Goal: Information Seeking & Learning: Find specific fact

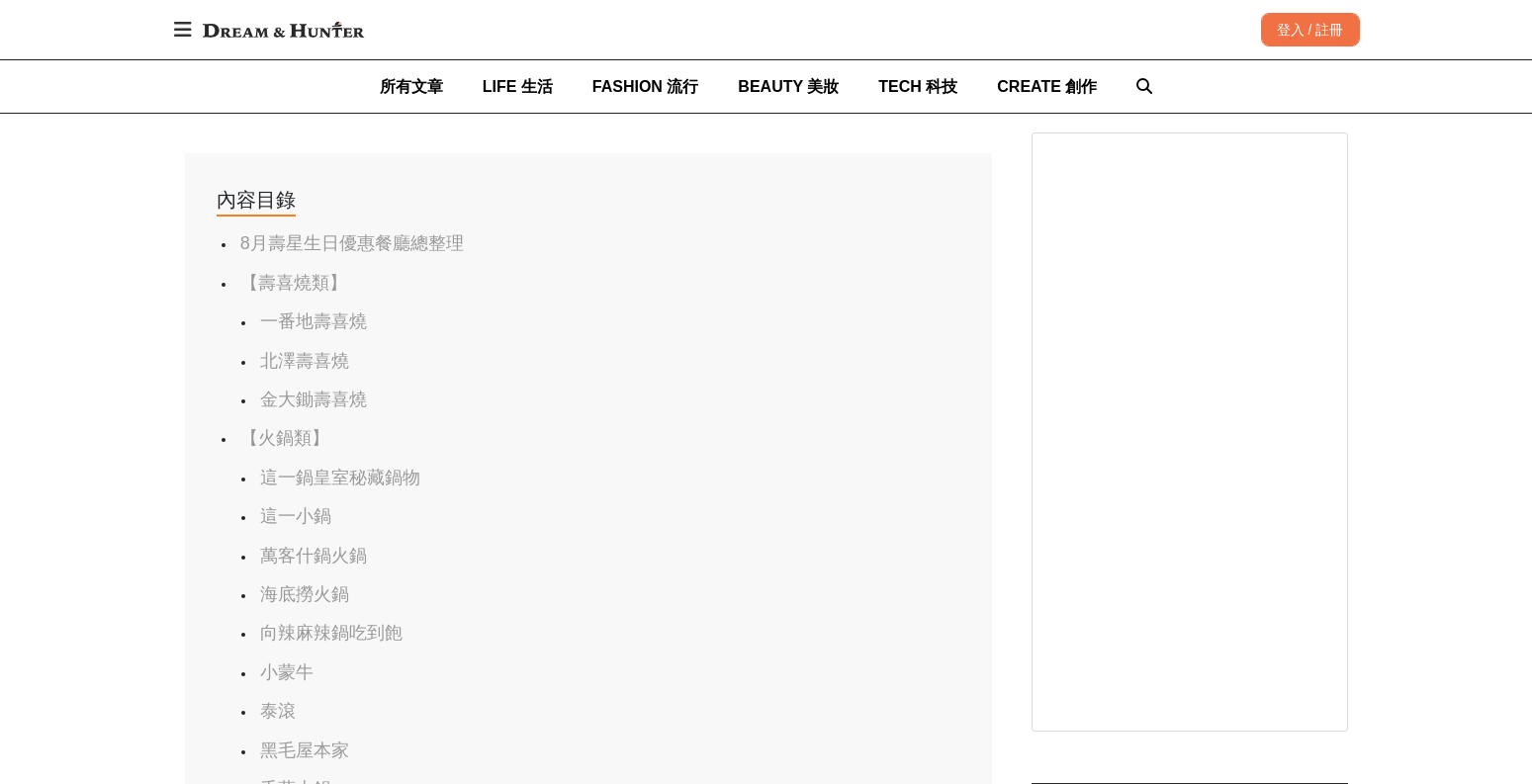
scroll to position [0, 807]
click at [296, 281] on link "【壽喜燒類】" at bounding box center [293, 283] width 107 height 20
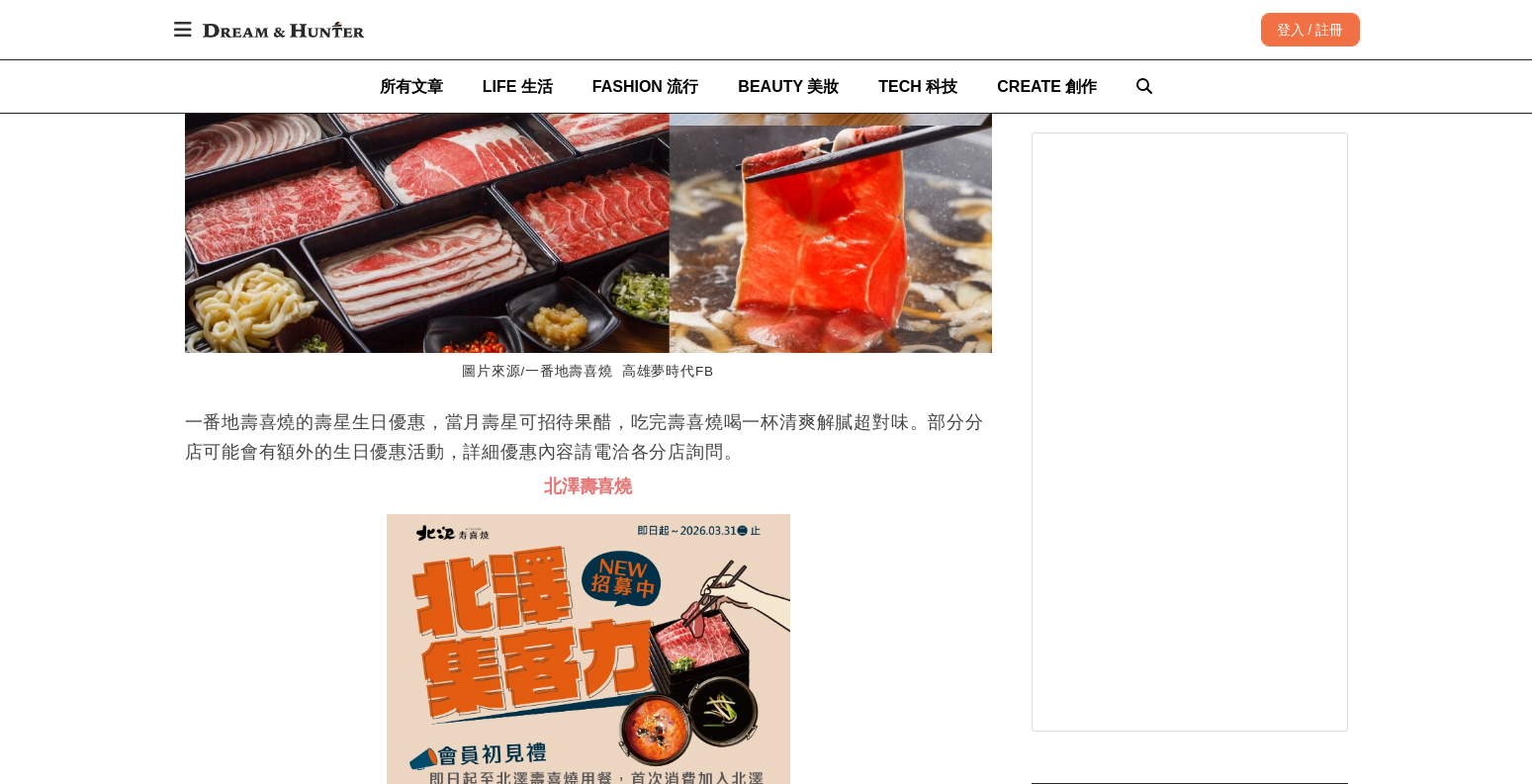
scroll to position [0, 2422]
click at [448, 425] on p "一番地壽喜燒的壽星生日優惠，當月壽星可招待果醋，吃完壽喜燒喝一杯清爽解膩超對味。部分分店可能會有額外的生日優惠活動，詳細優惠內容請電洽各分店詢問。" at bounding box center [589, 437] width 807 height 60
drag, startPoint x: 448, startPoint y: 425, endPoint x: 610, endPoint y: 414, distance: 162.4
click at [610, 414] on p "一番地壽喜燒的壽星生日優惠，當月壽星可招待果醋，吃完壽喜燒喝一杯清爽解膩超對味。部分分店可能會有額外的生日優惠活動，詳細優惠內容請電洽各分店詢問。" at bounding box center [589, 437] width 807 height 60
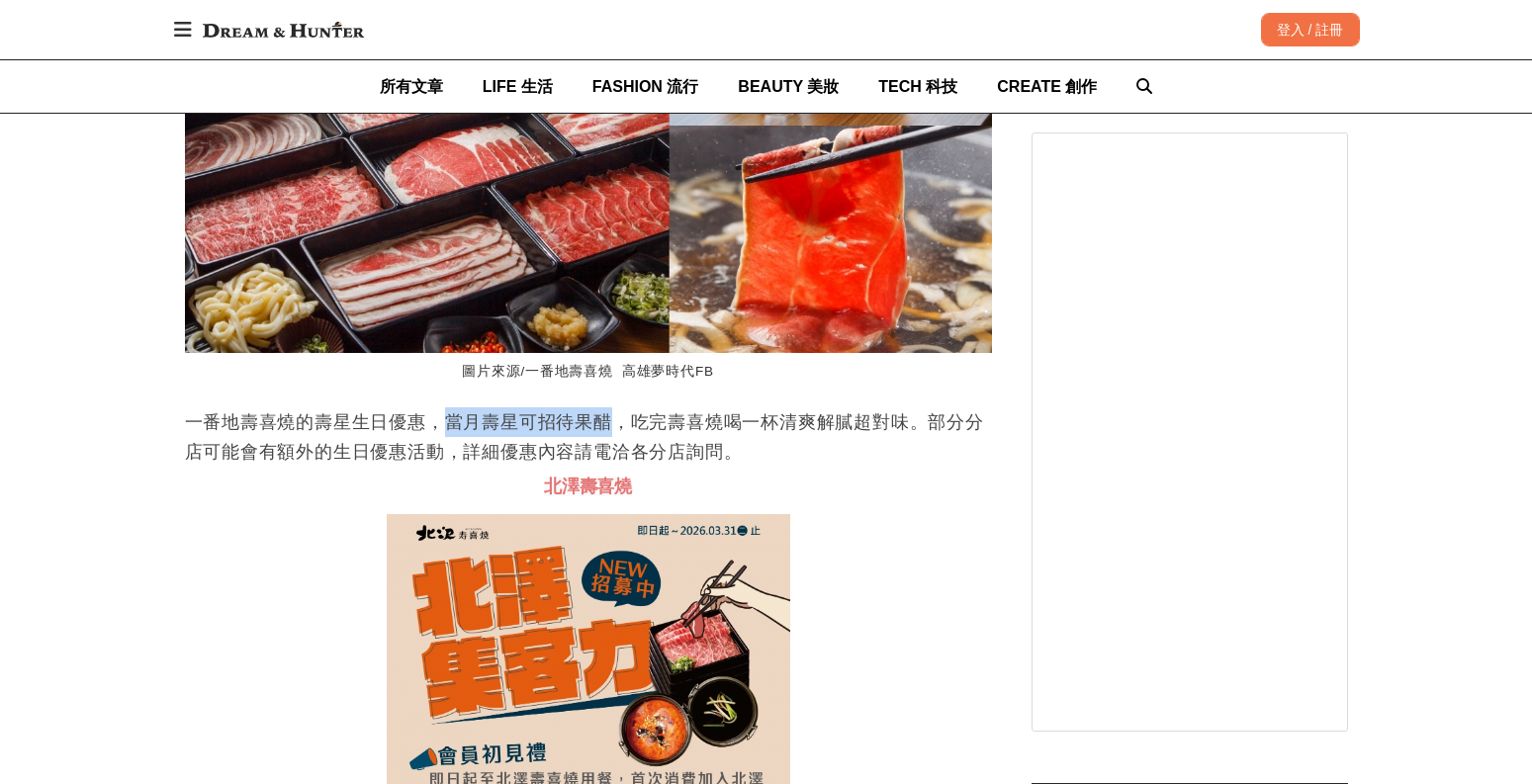
copy p "當月壽星可招待果醋"
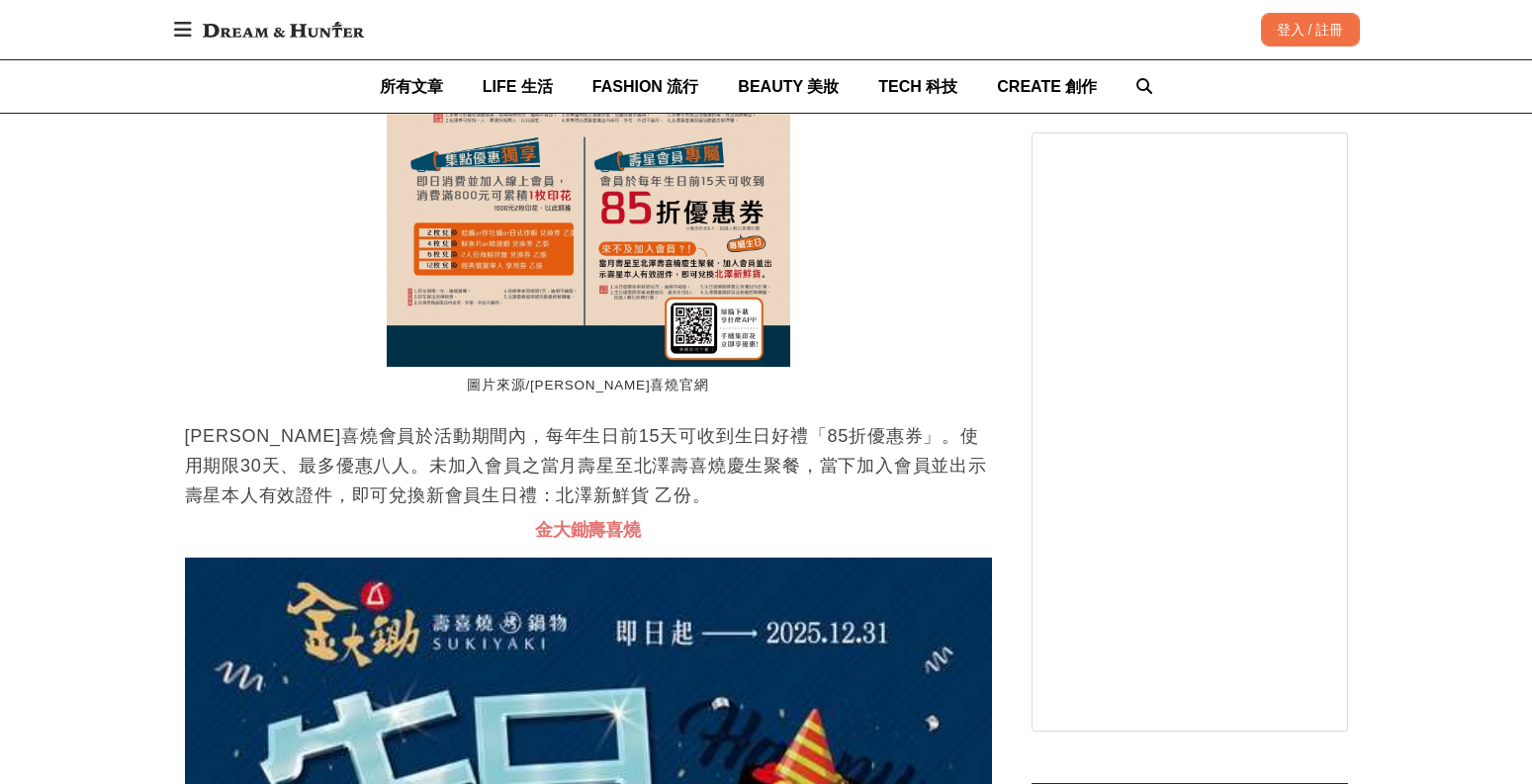
scroll to position [0, 807]
drag, startPoint x: 190, startPoint y: 432, endPoint x: 275, endPoint y: 434, distance: 85.0
click at [275, 434] on p "[PERSON_NAME]喜燒會員於活動期間內，每年生日前15天可收到生日好禮「85折優惠券」。使用期限30天、最多優惠八人。未加入會員之當月壽星至北澤壽喜燒…" at bounding box center [589, 465] width 807 height 89
copy p "北澤壽喜燒"
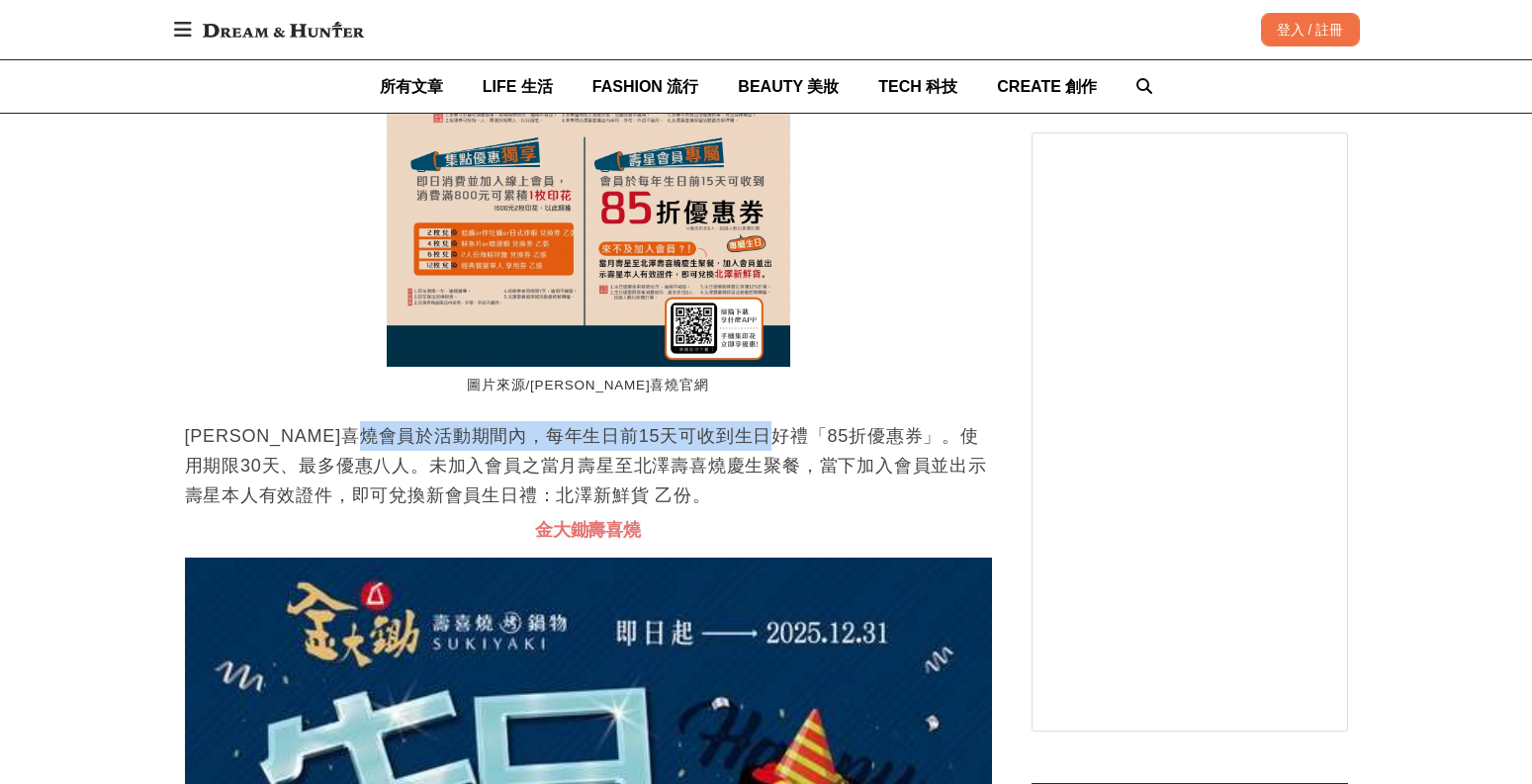
scroll to position [0, 2422]
drag, startPoint x: 448, startPoint y: 434, endPoint x: 831, endPoint y: 435, distance: 383.0
click at [831, 435] on p "[PERSON_NAME]喜燒會員於活動期間內，每年生日前15天可收到生日好禮「85折優惠券」。使用期限30天、最多優惠八人。未加入會員之當月壽星至北澤壽喜燒…" at bounding box center [589, 465] width 807 height 89
copy p "每年生日前15天可收到生日好禮「85折優惠券」"
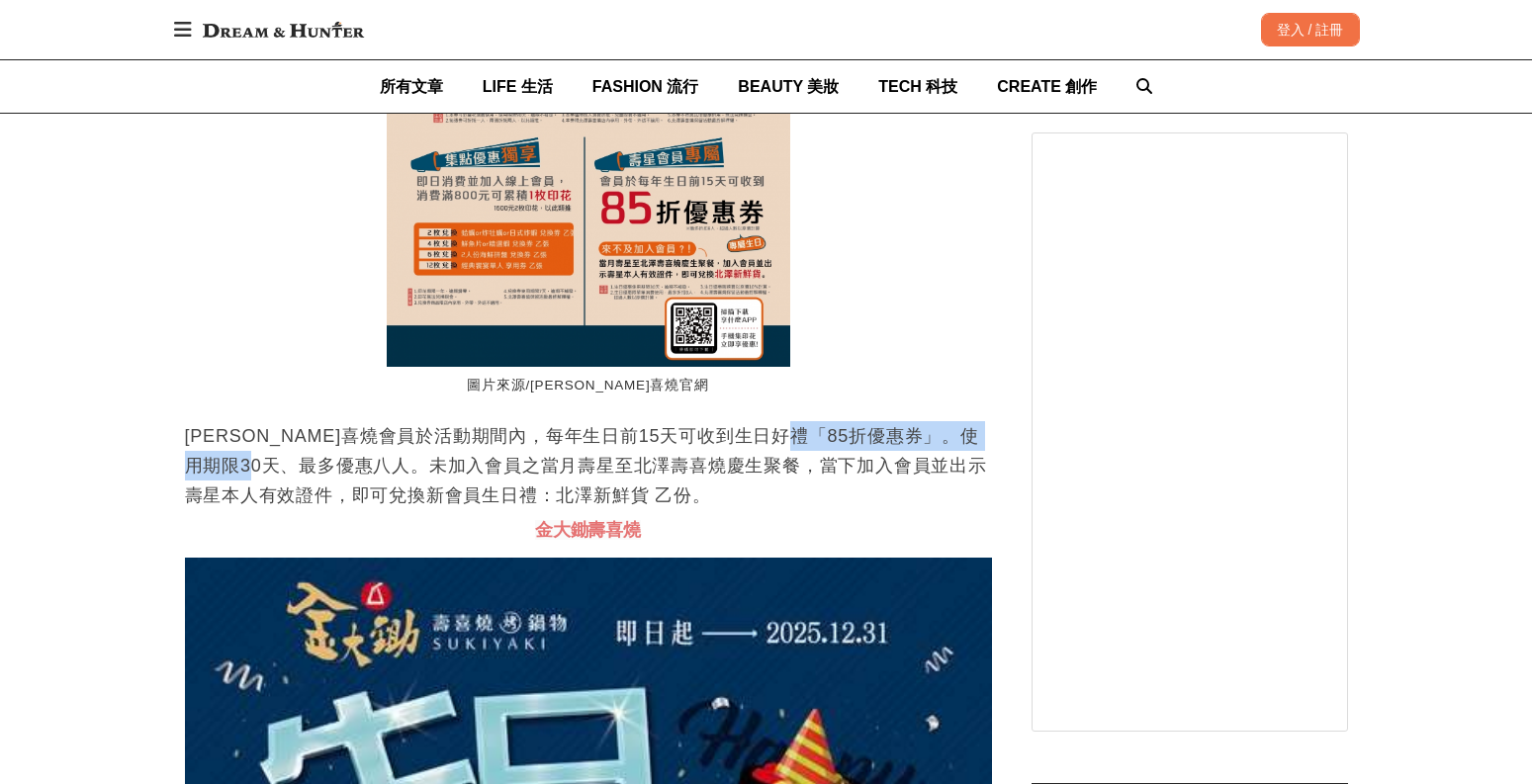
drag, startPoint x: 851, startPoint y: 429, endPoint x: 321, endPoint y: 463, distance: 531.1
click at [321, 463] on p "[PERSON_NAME]喜燒會員於活動期間內，每年生日前15天可收到生日好禮「85折優惠券」。使用期限30天、最多優惠八人。未加入會員之當月壽星至北澤壽喜燒…" at bounding box center [589, 465] width 807 height 89
copy p "使用期限30天、最多優惠八人。"
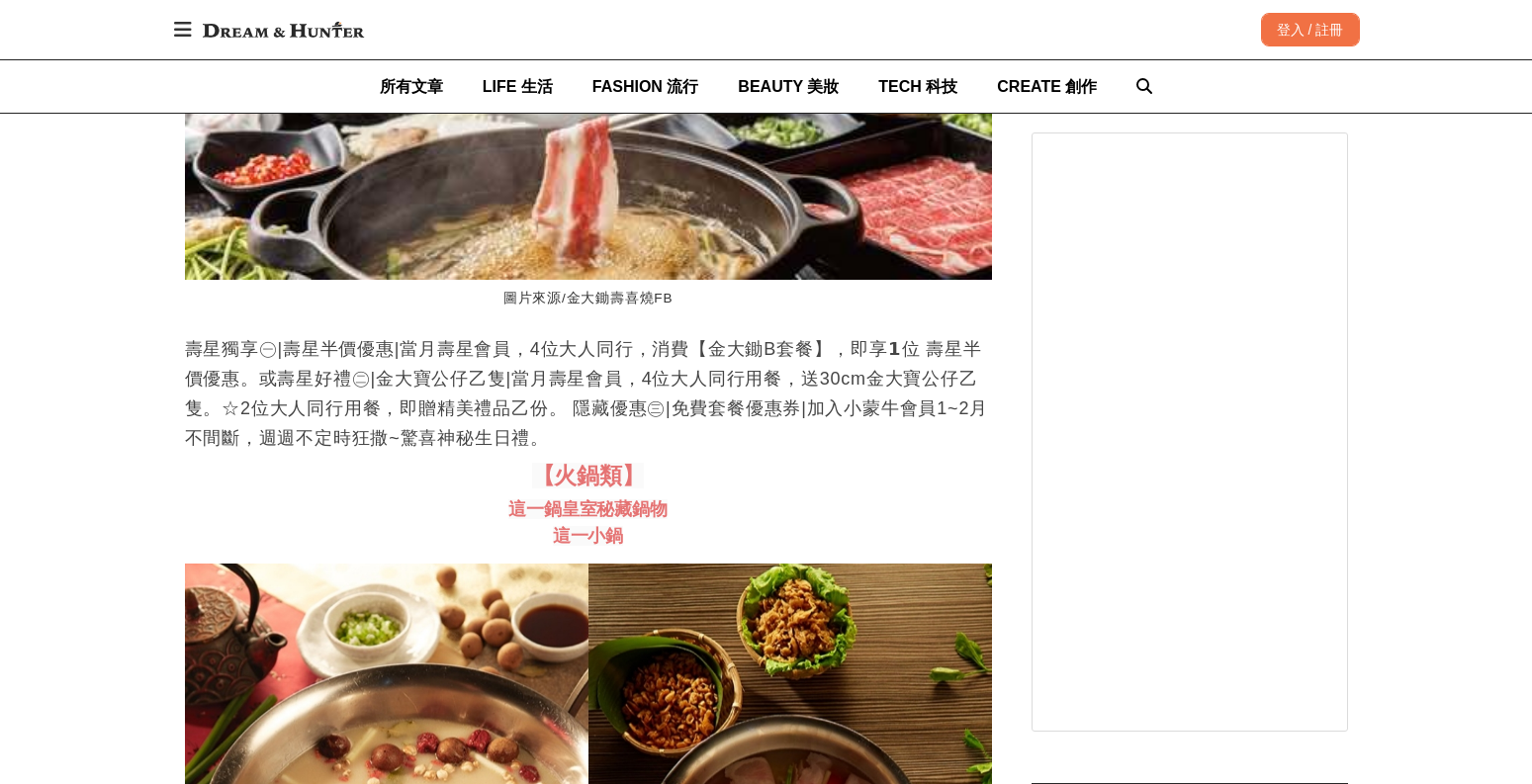
scroll to position [0, 2422]
drag, startPoint x: 506, startPoint y: 510, endPoint x: 714, endPoint y: 533, distance: 209.3
copy div "這一鍋皇室秘藏鍋物 這一小鍋"
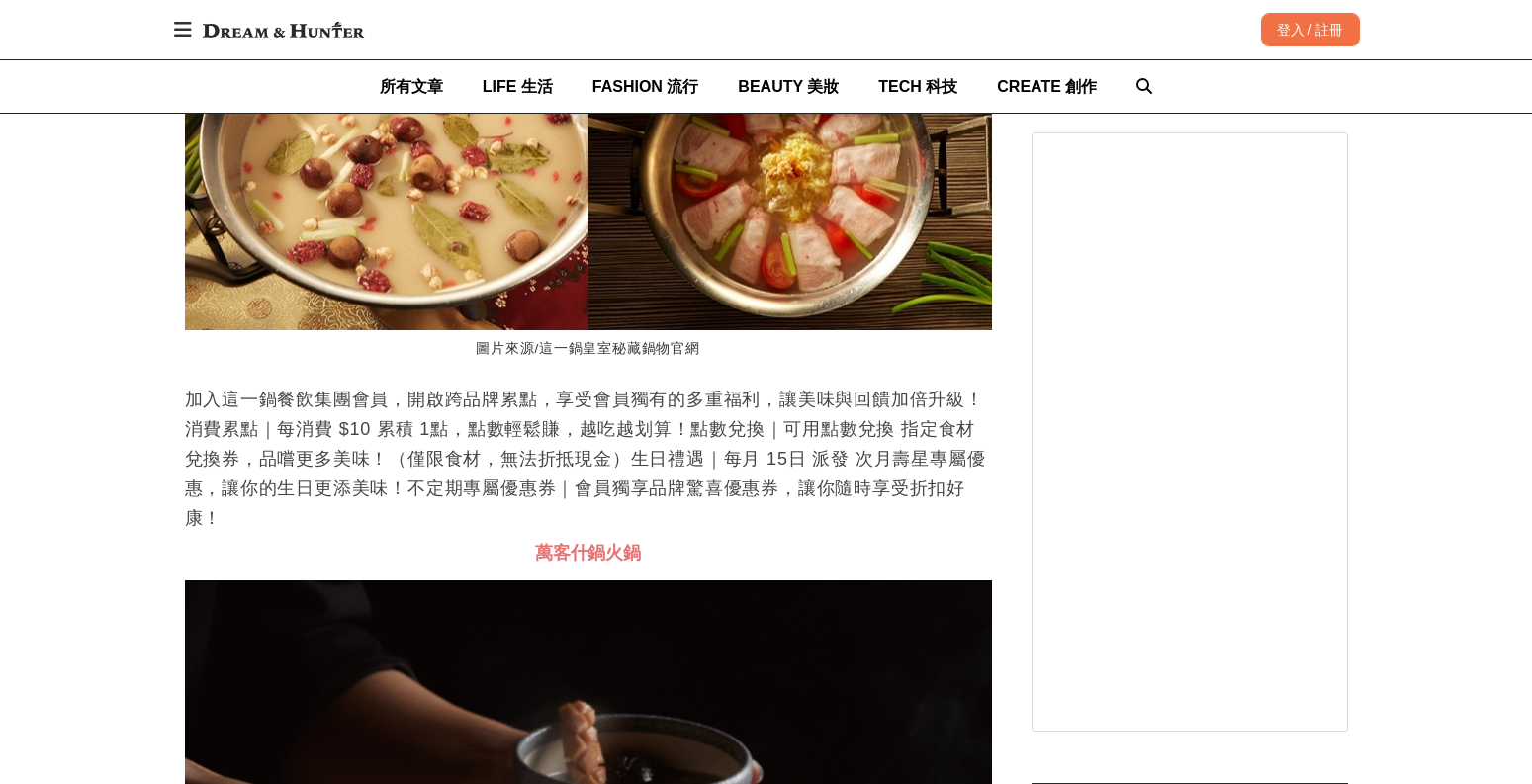
scroll to position [0, 562]
drag, startPoint x: 724, startPoint y: 460, endPoint x: 202, endPoint y: 486, distance: 522.6
click at [202, 486] on p "加入這一鍋餐飲集團會員，開啟跨品牌累點，享受會員獨有的多重福利，讓美味與回饋加倍升級！消費累點｜每消費 $10 累積 1點，點數輕鬆賺，越吃越划算！點數兌換｜…" at bounding box center [589, 458] width 807 height 148
copy p "每月 15日 派發 次月壽星專屬優惠"
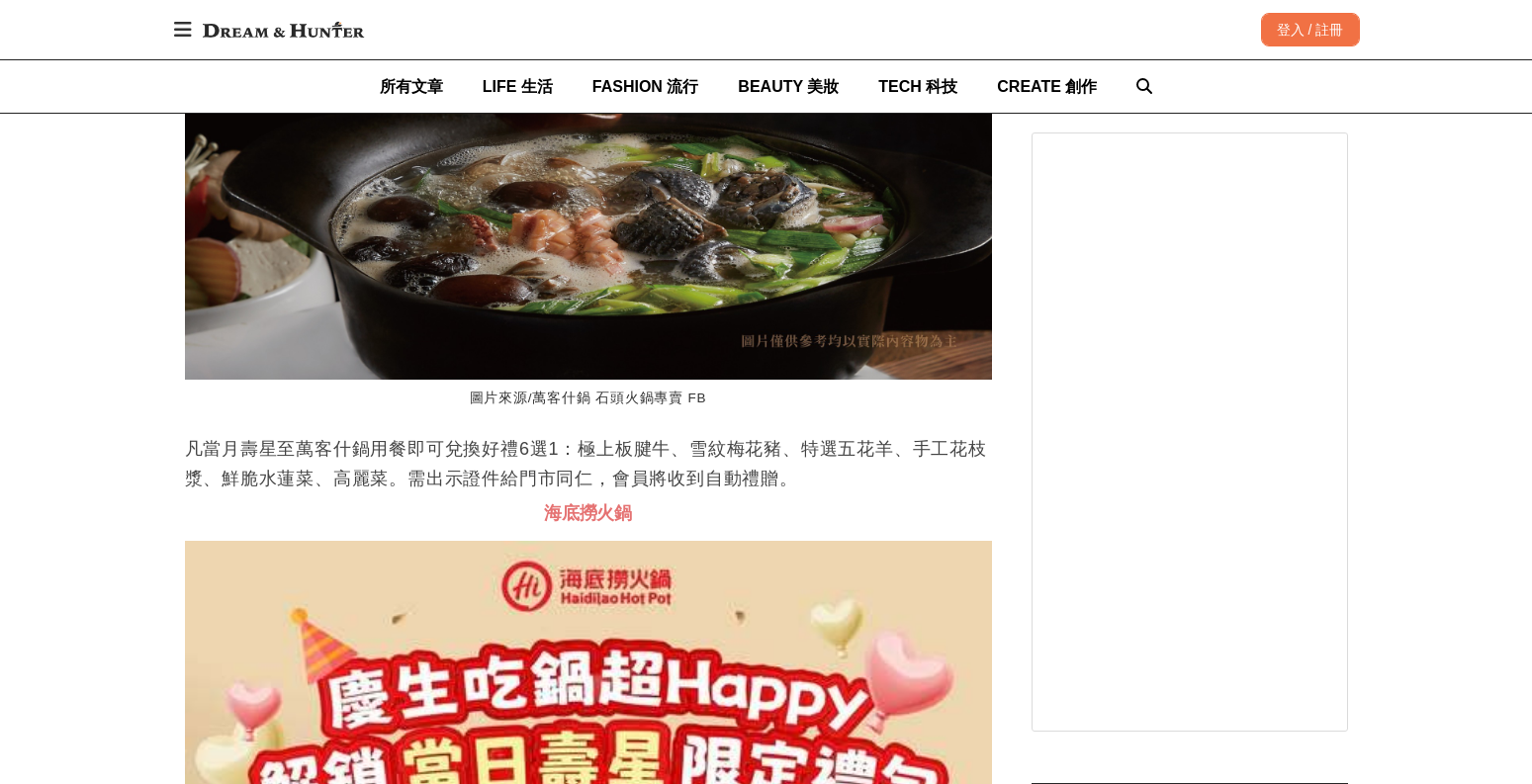
scroll to position [8247, 0]
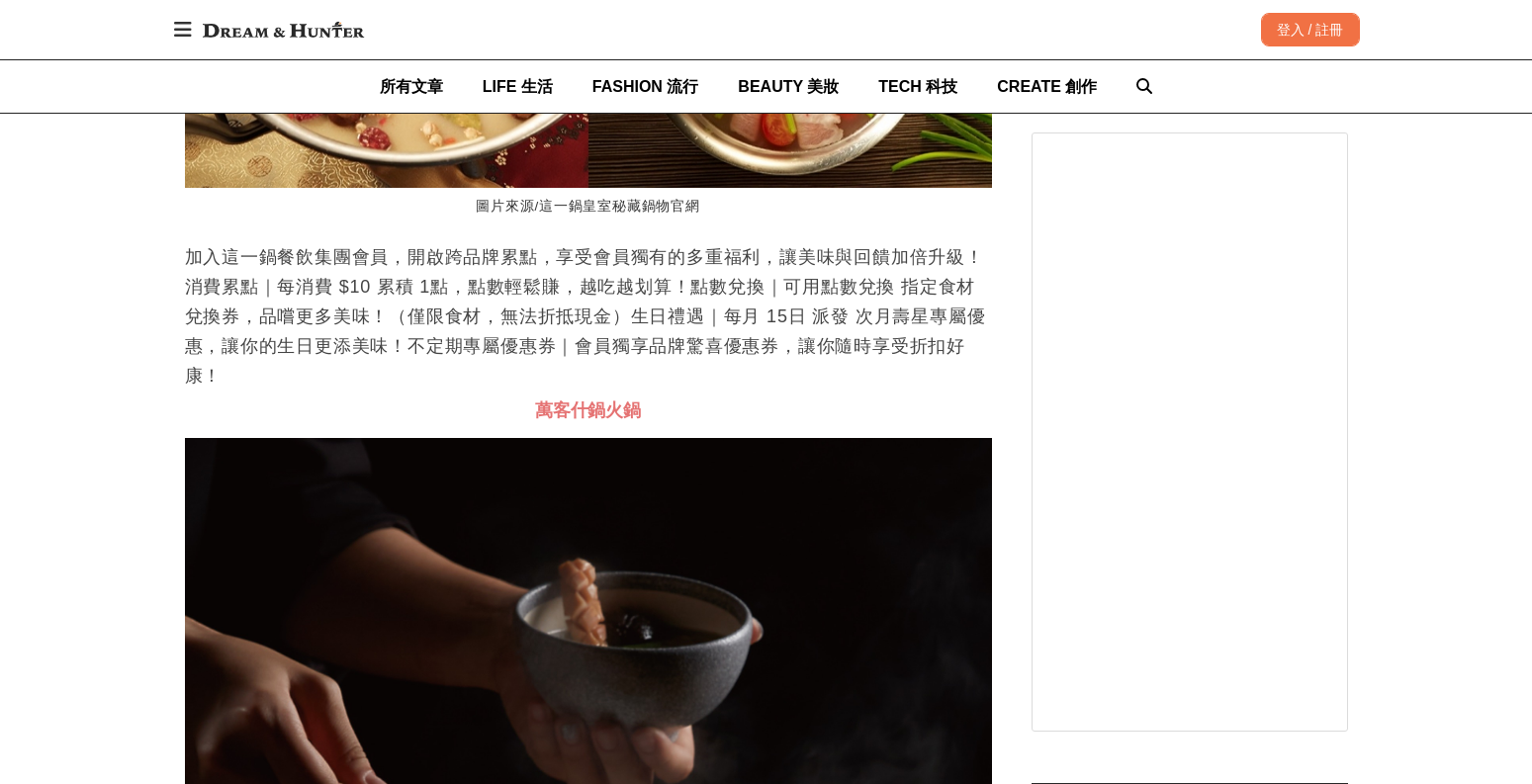
click at [541, 405] on span "萬客什鍋火鍋" at bounding box center [588, 410] width 106 height 20
drag, startPoint x: 530, startPoint y: 415, endPoint x: 694, endPoint y: 414, distance: 164.0
click at [694, 414] on h3 "萬客什鍋火鍋" at bounding box center [589, 411] width 807 height 22
copy span "萬客什鍋火鍋"
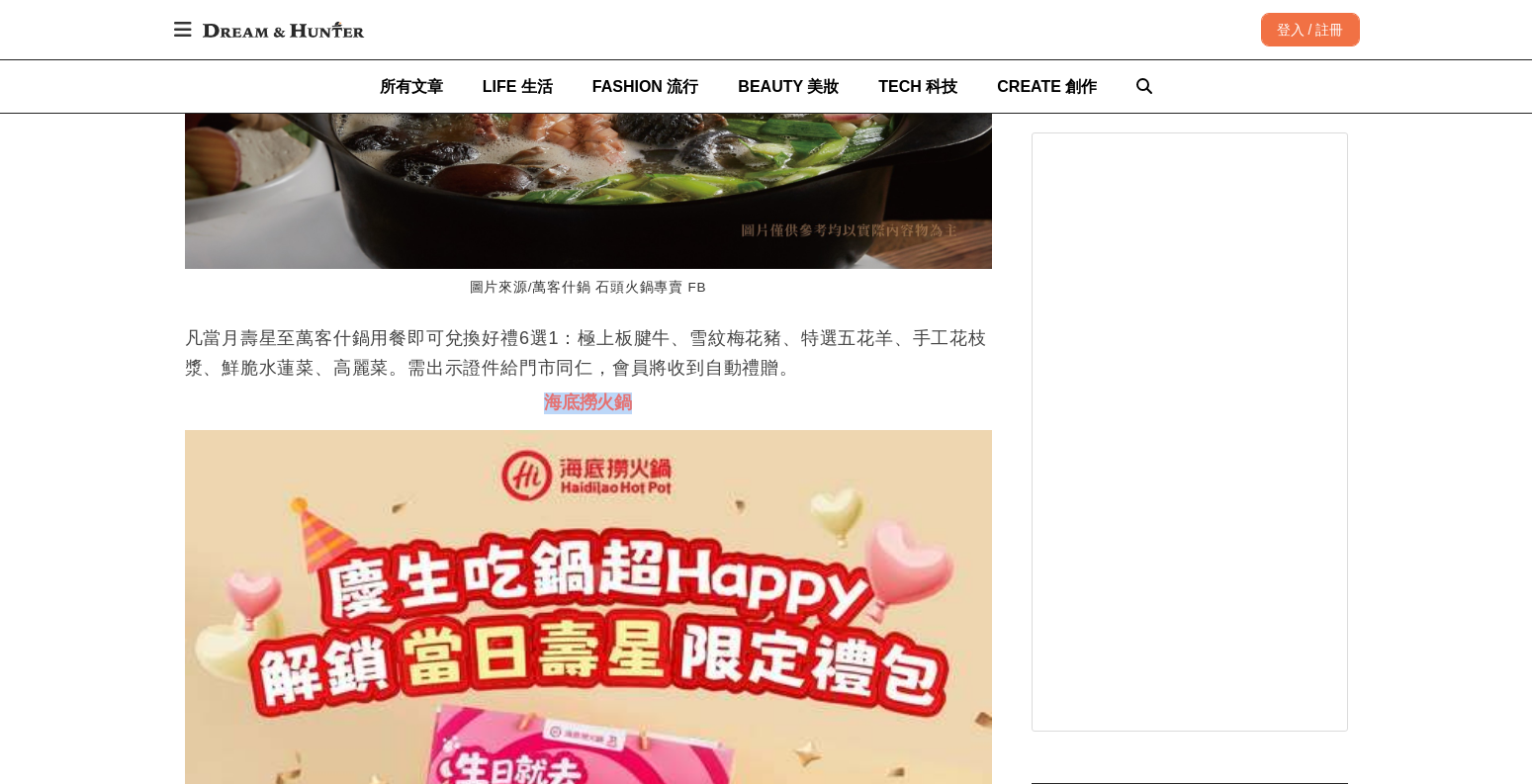
scroll to position [0, 1615]
drag, startPoint x: 529, startPoint y: 402, endPoint x: 680, endPoint y: 405, distance: 151.0
click at [680, 405] on h3 "海底撈火鍋" at bounding box center [589, 403] width 807 height 22
copy span "海底撈火鍋"
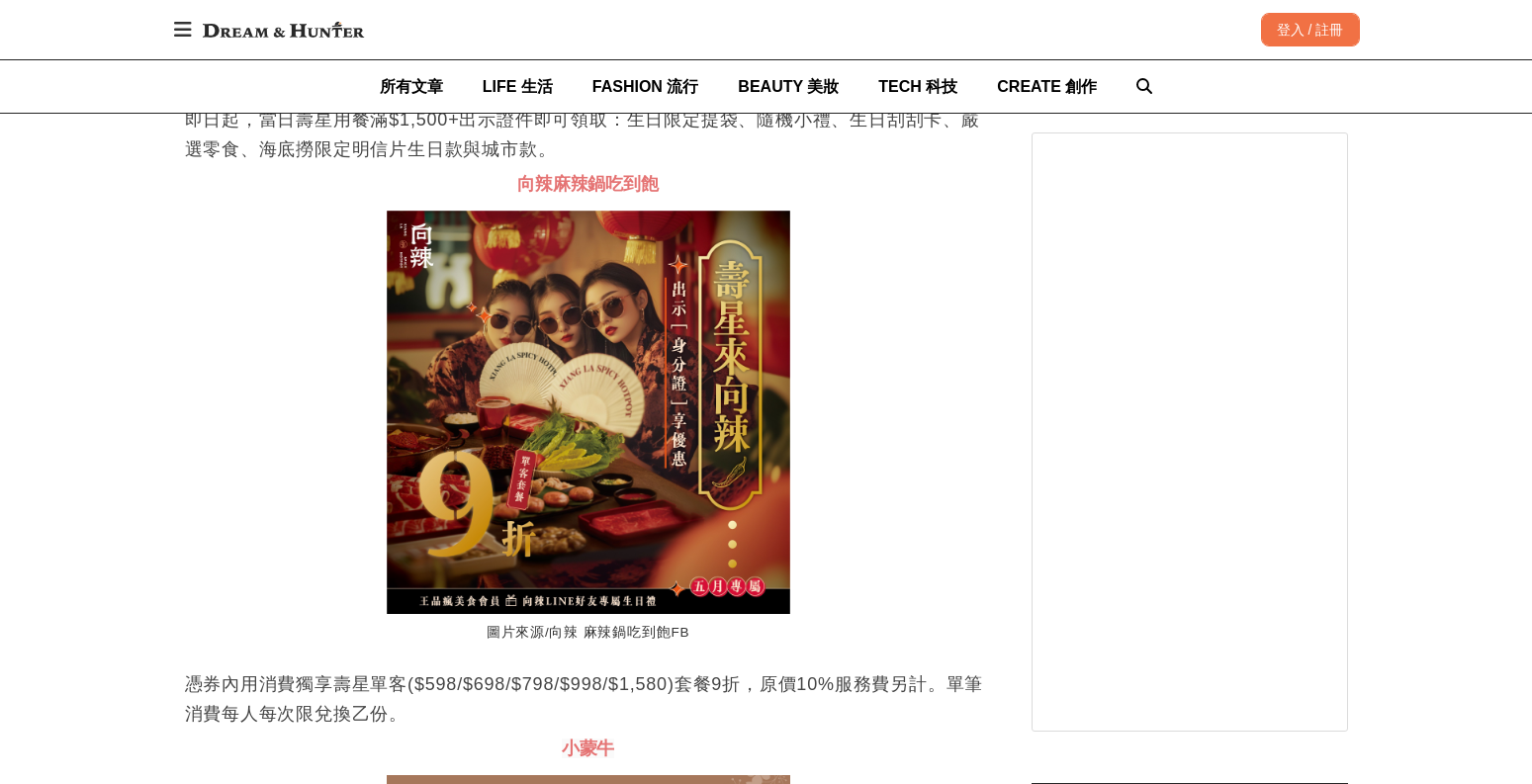
click at [515, 181] on h3 "向辣麻辣鍋吃到飽" at bounding box center [589, 185] width 807 height 22
drag, startPoint x: 524, startPoint y: 182, endPoint x: 665, endPoint y: 188, distance: 141.1
click at [665, 188] on h3 "向辣麻辣鍋吃到飽" at bounding box center [589, 185] width 807 height 22
copy span "向辣麻辣鍋吃到飽"
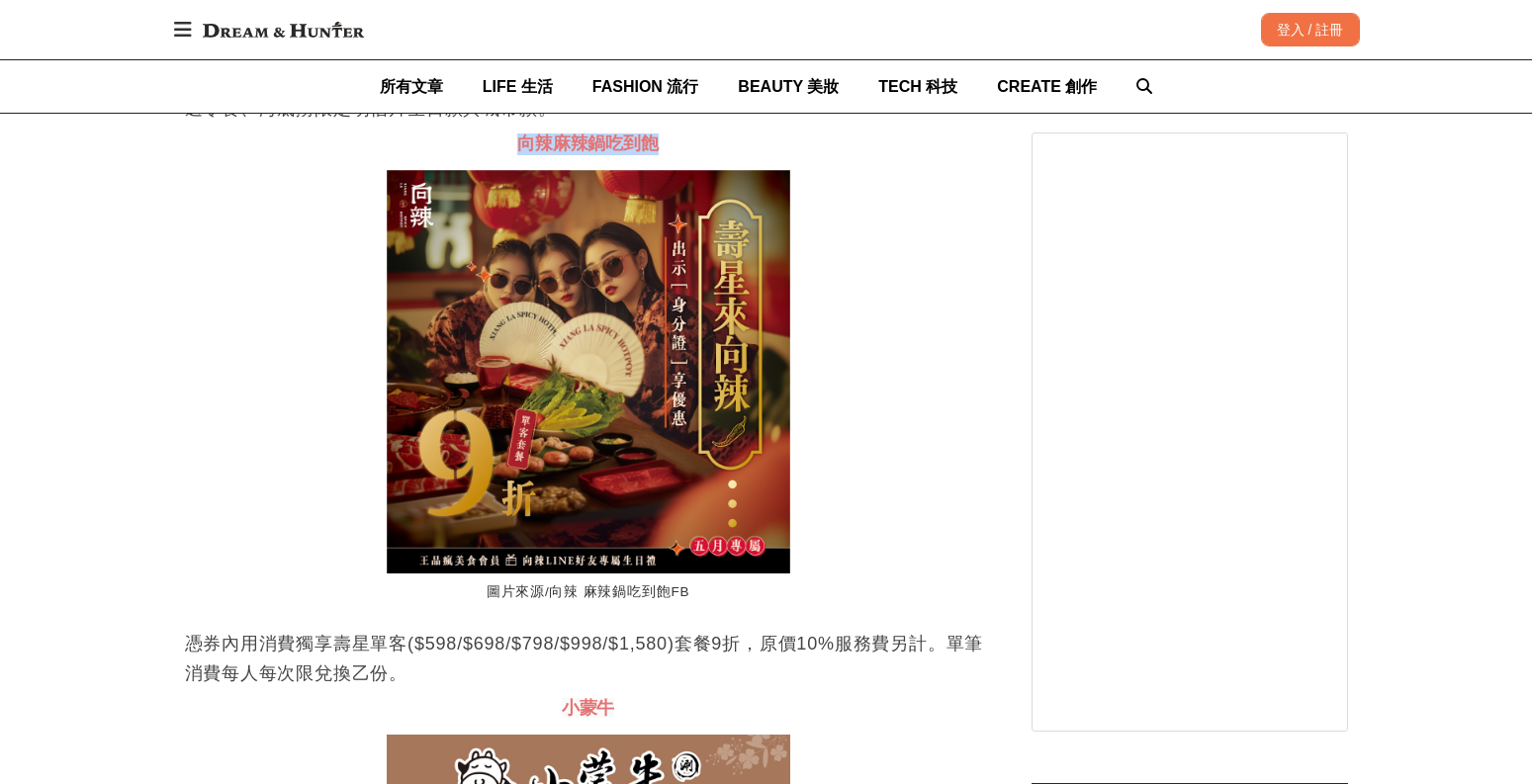
scroll to position [9637, 0]
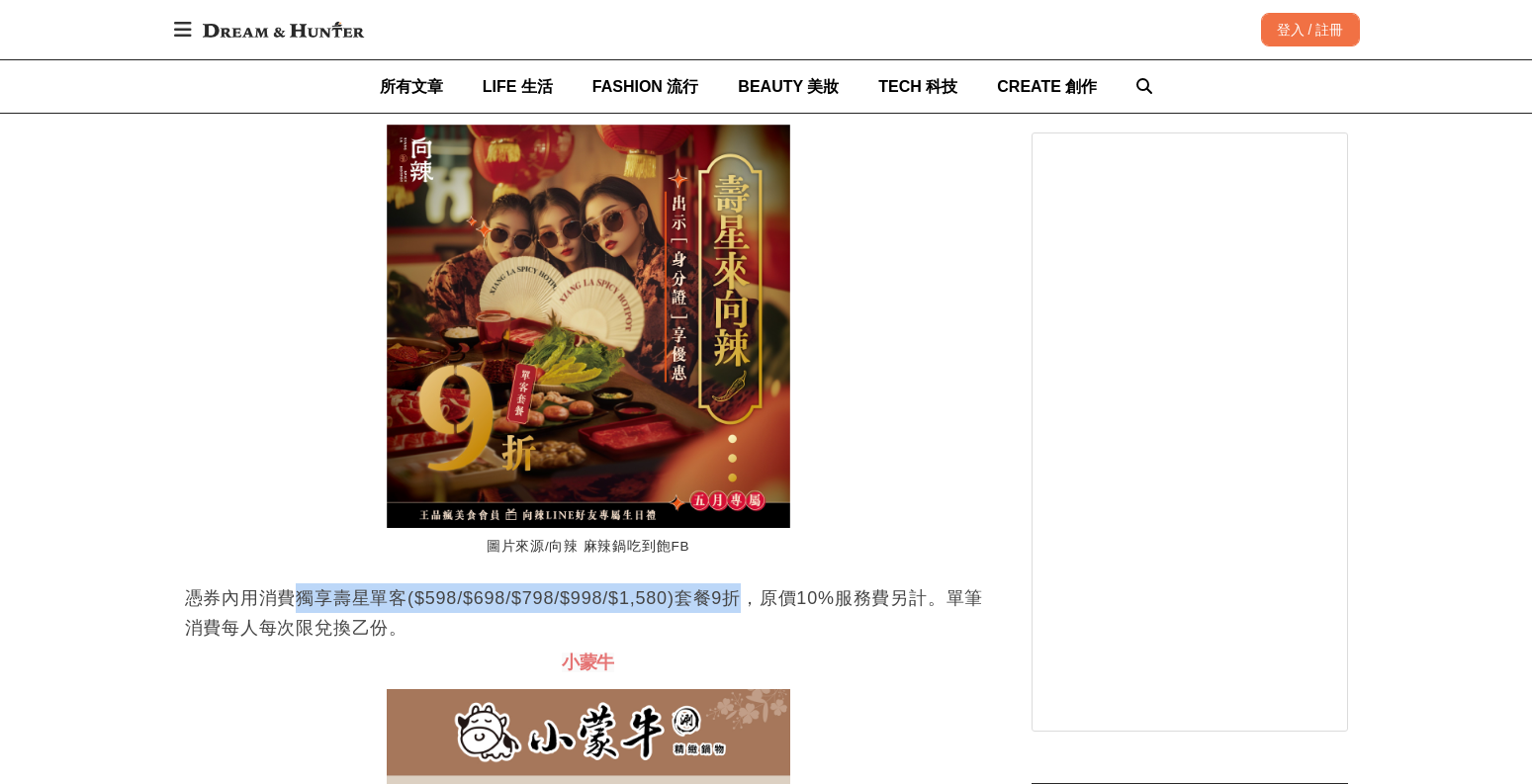
drag, startPoint x: 299, startPoint y: 599, endPoint x: 743, endPoint y: 605, distance: 444.0
click at [743, 605] on p "憑券內用消費獨享壽星單客($598/$698/$798/$998/$1,580)套餐9折，原價10%服務費另計。單筆消費每人每次限兌換乙份。" at bounding box center [589, 614] width 807 height 60
copy p "獨享壽星單客($598/$698/$798/$998/$1,580)套餐9折"
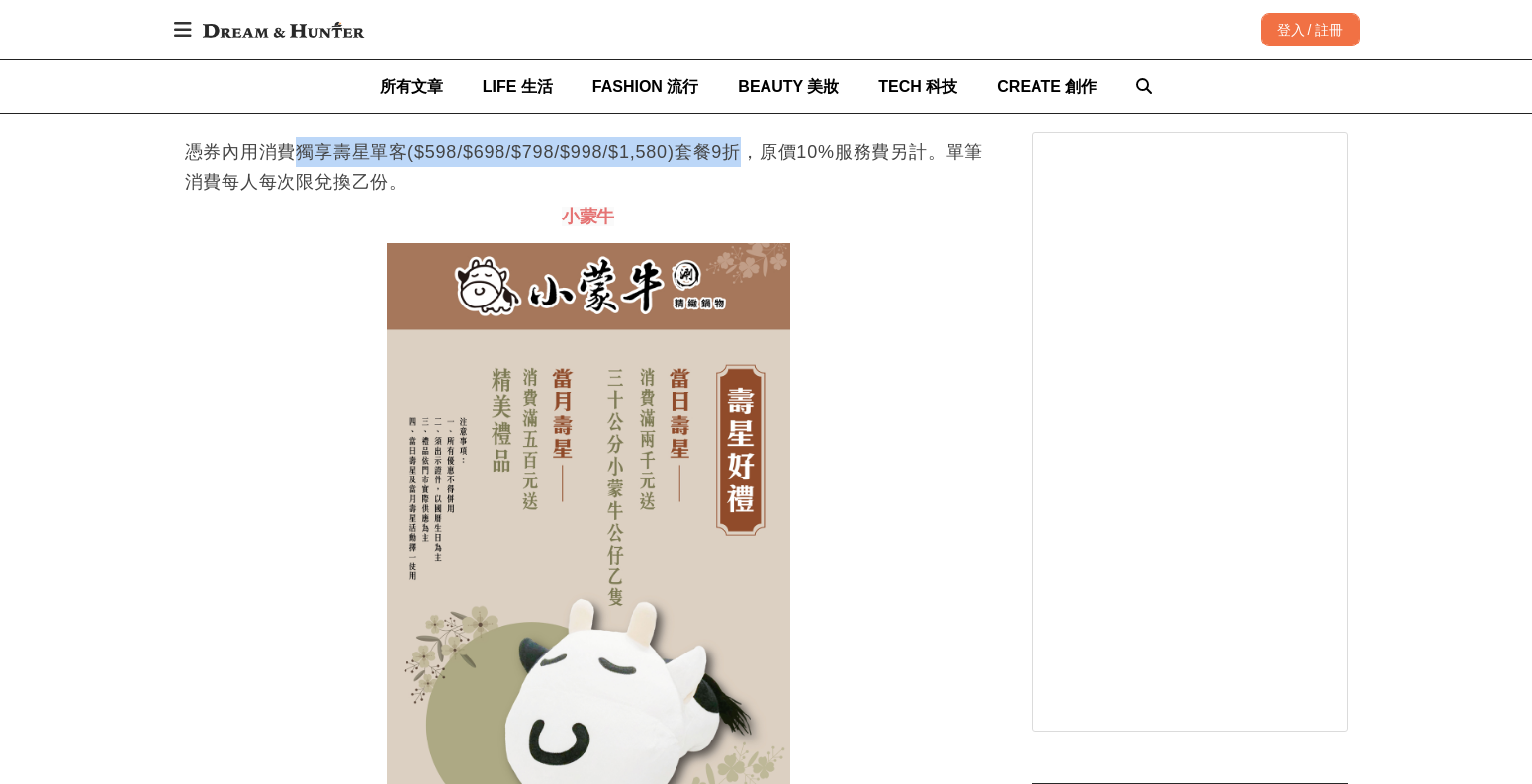
scroll to position [9987, 0]
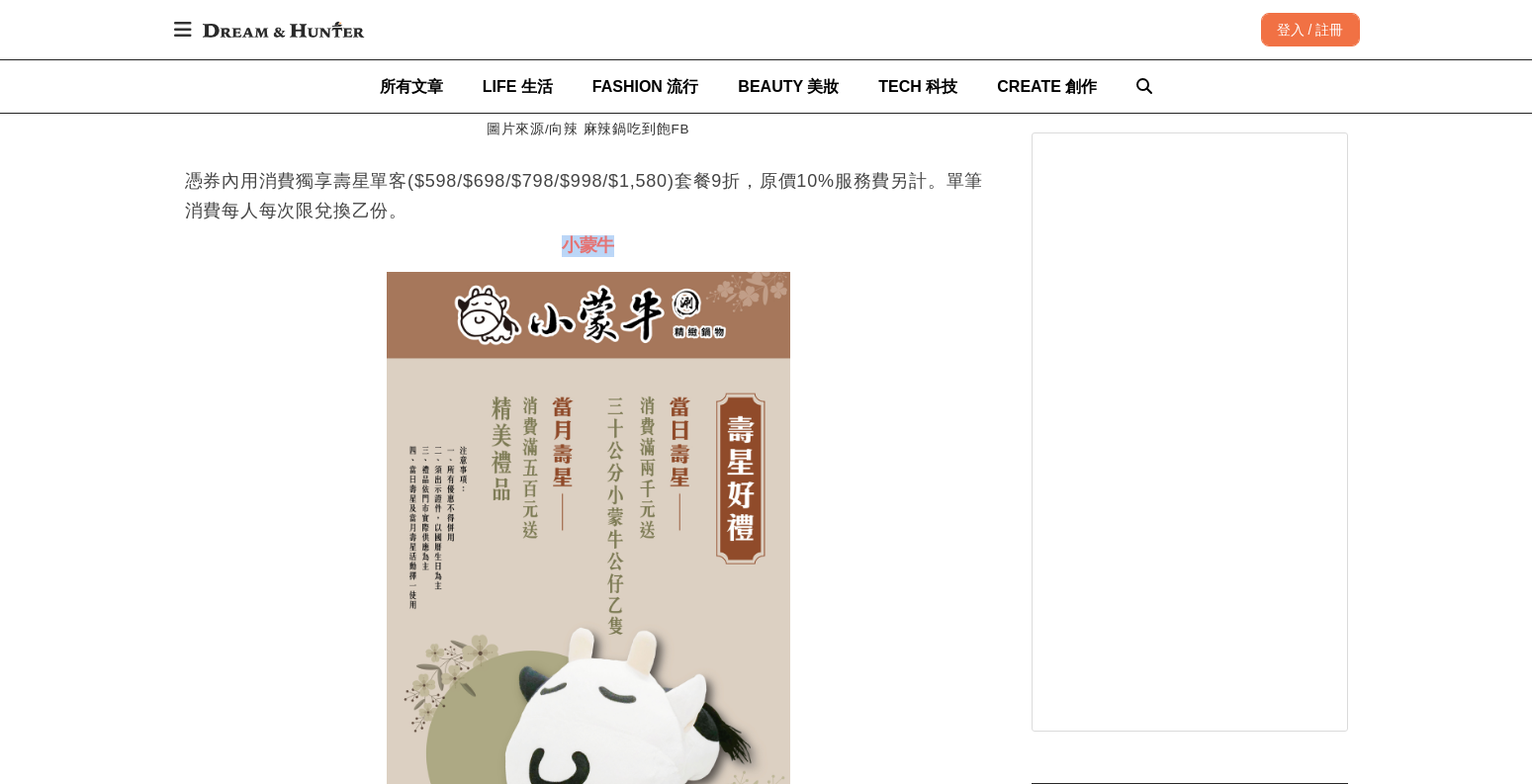
drag, startPoint x: 545, startPoint y: 240, endPoint x: 655, endPoint y: 240, distance: 110.0
click at [655, 240] on h3 "小蒙牛" at bounding box center [589, 246] width 807 height 22
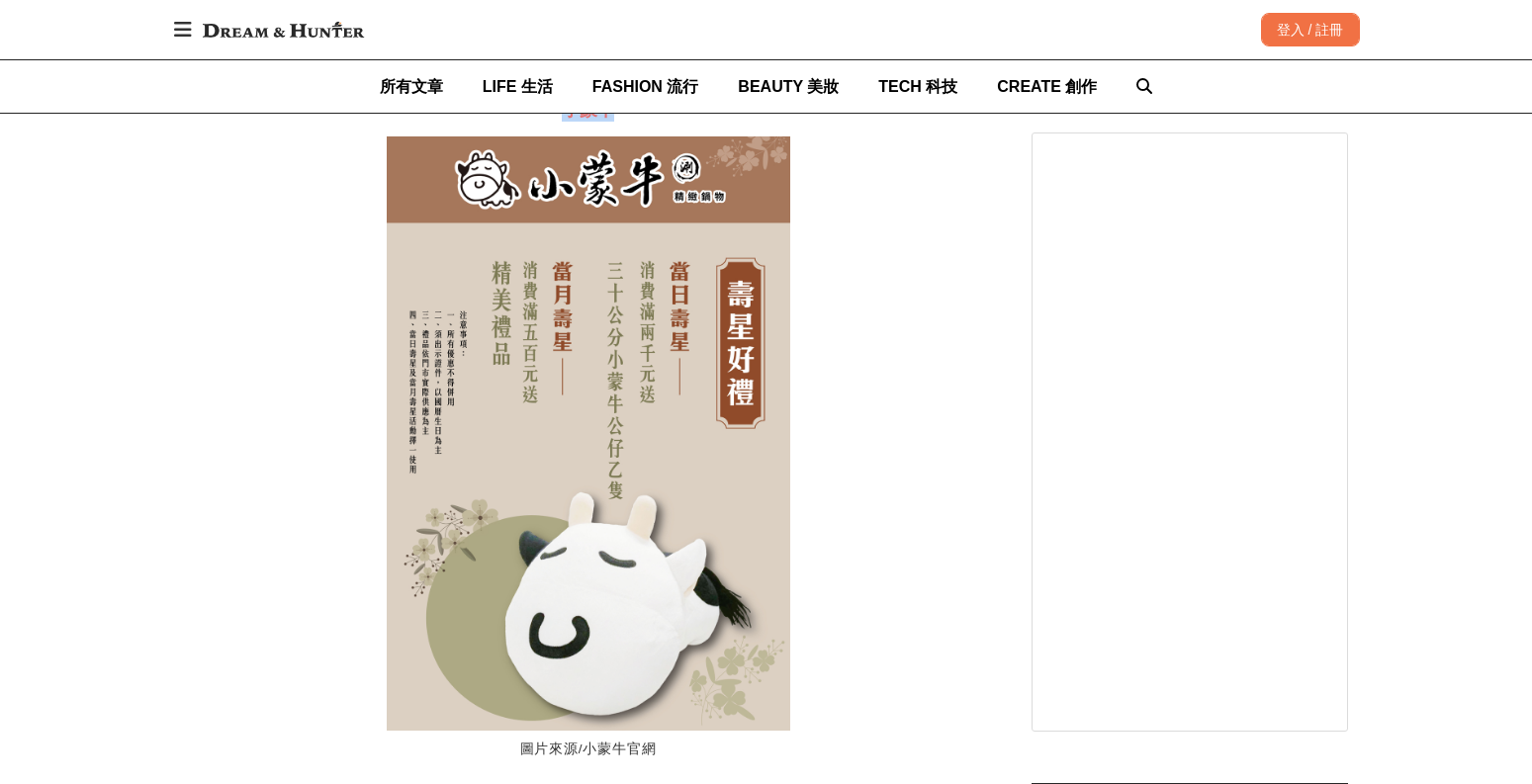
scroll to position [0, 0]
click at [513, 429] on img at bounding box center [588, 433] width 404 height 594
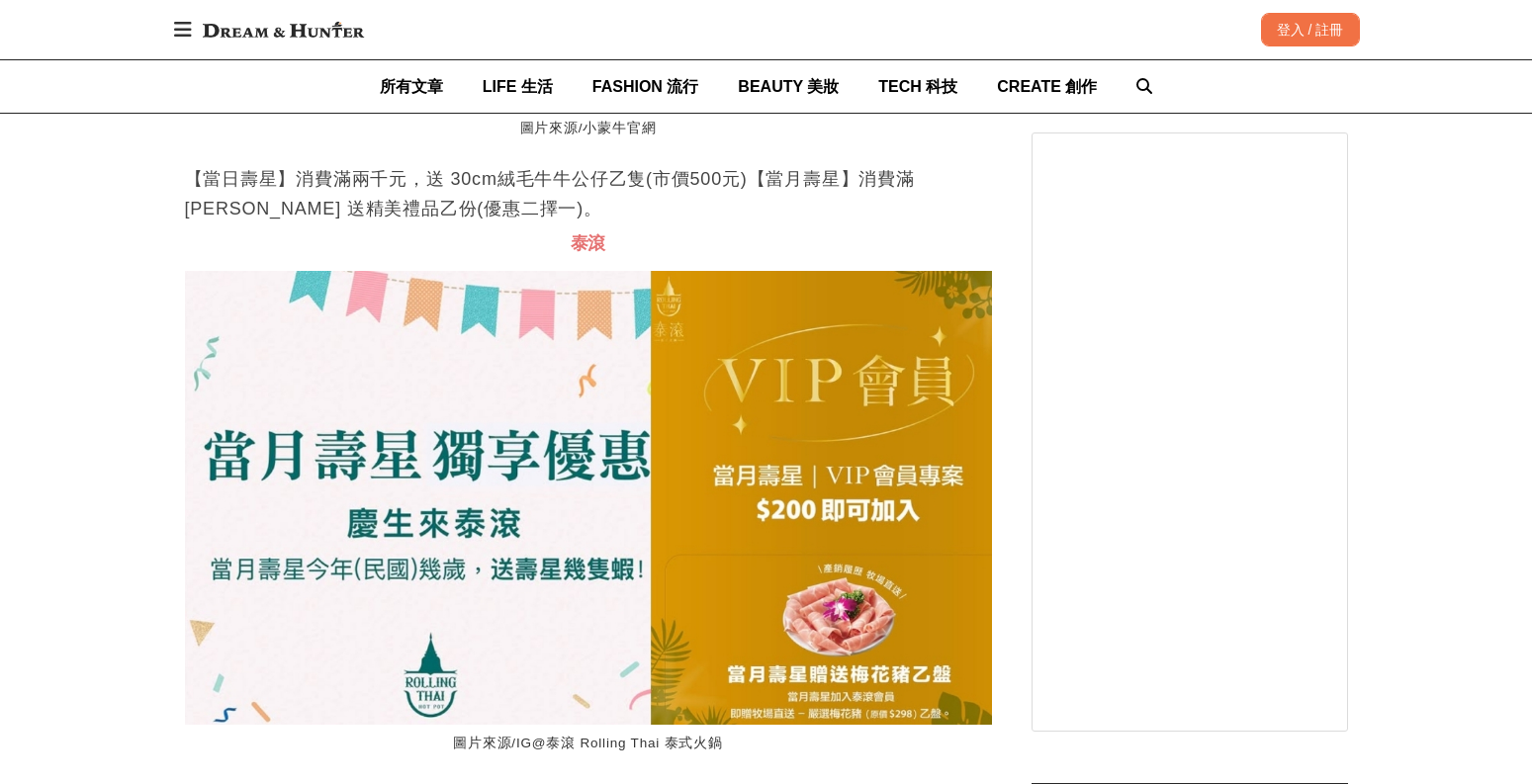
scroll to position [10731, 0]
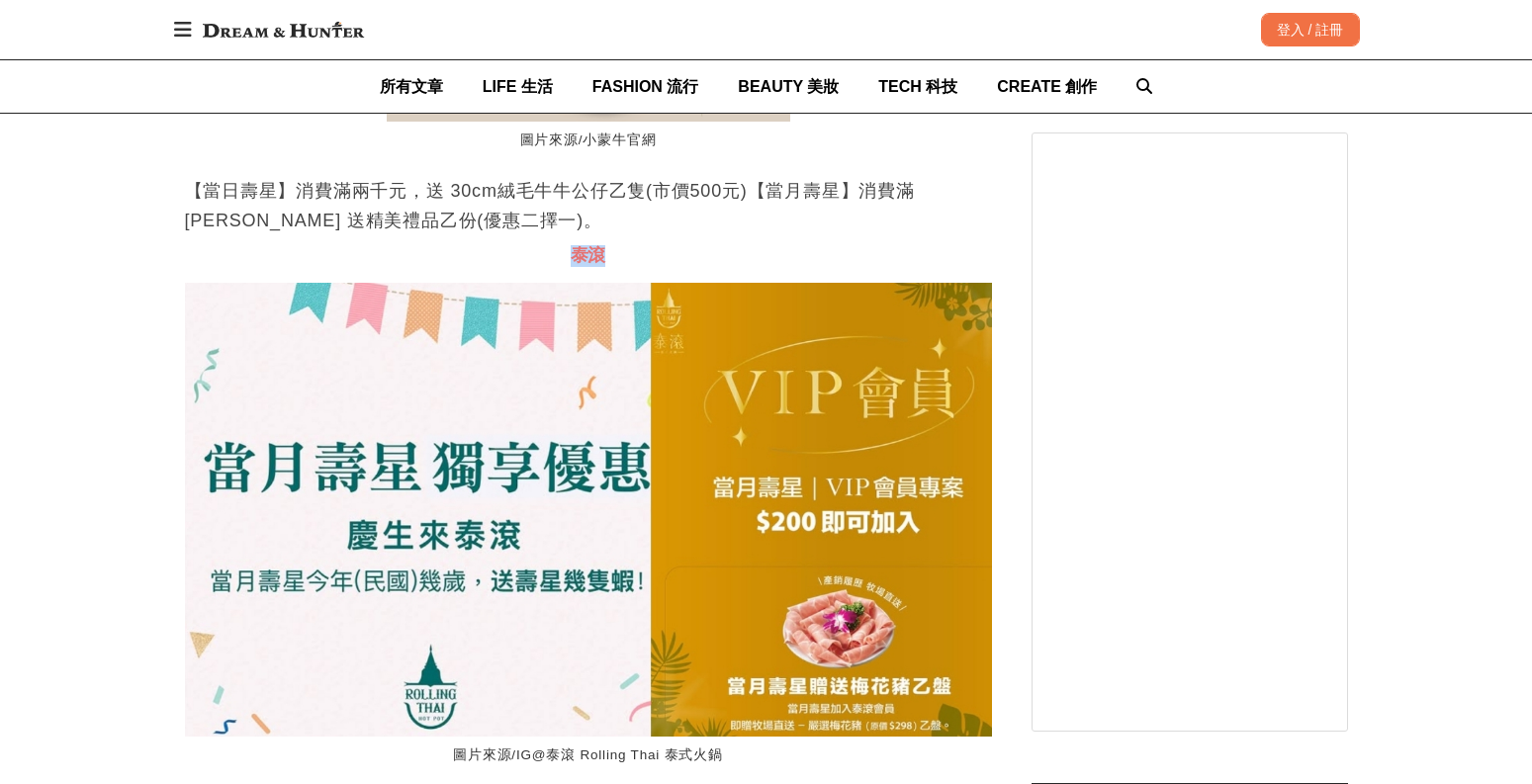
drag, startPoint x: 566, startPoint y: 258, endPoint x: 609, endPoint y: 258, distance: 43.0
click at [609, 258] on h3 "泰滾" at bounding box center [589, 256] width 807 height 22
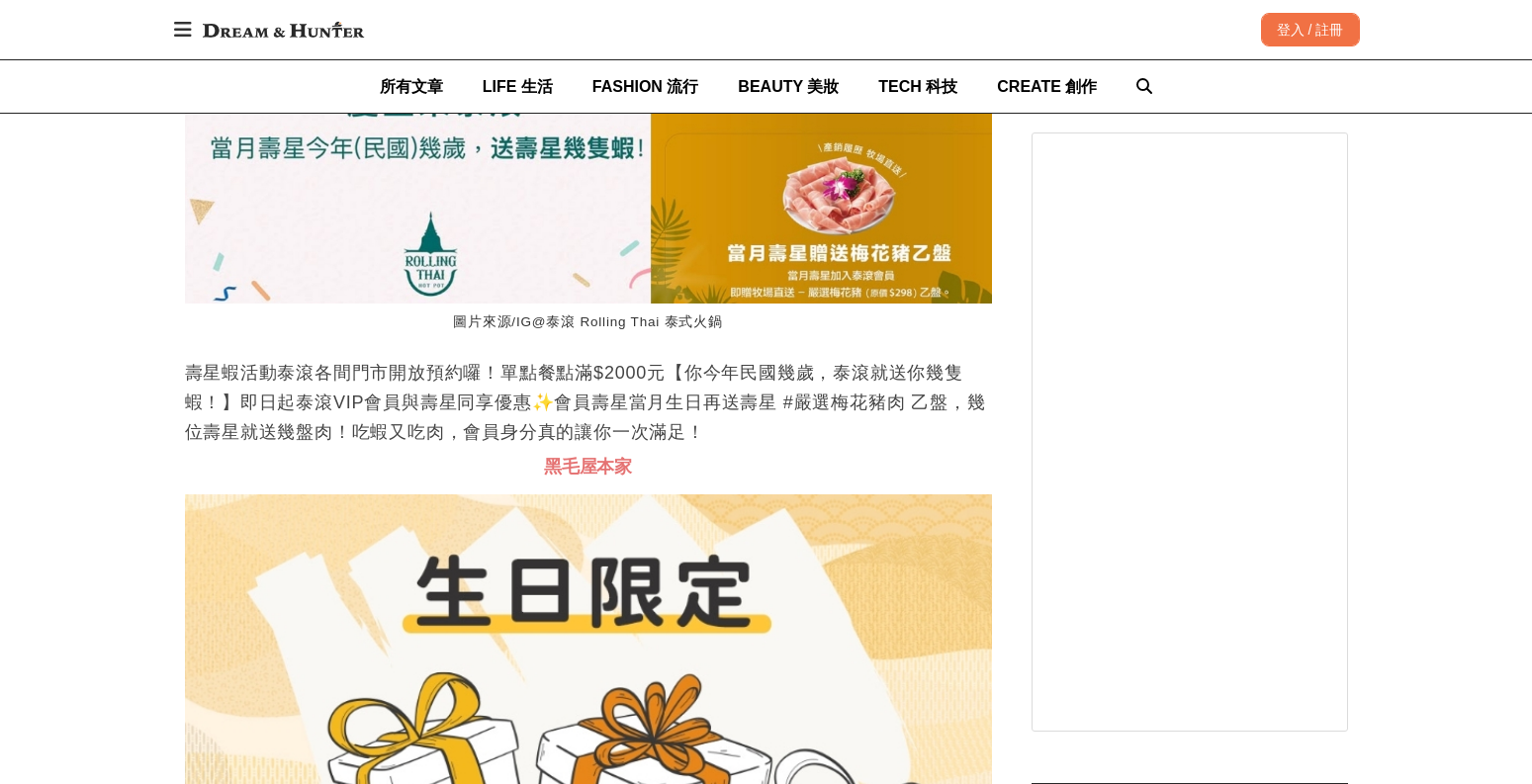
scroll to position [11178, 0]
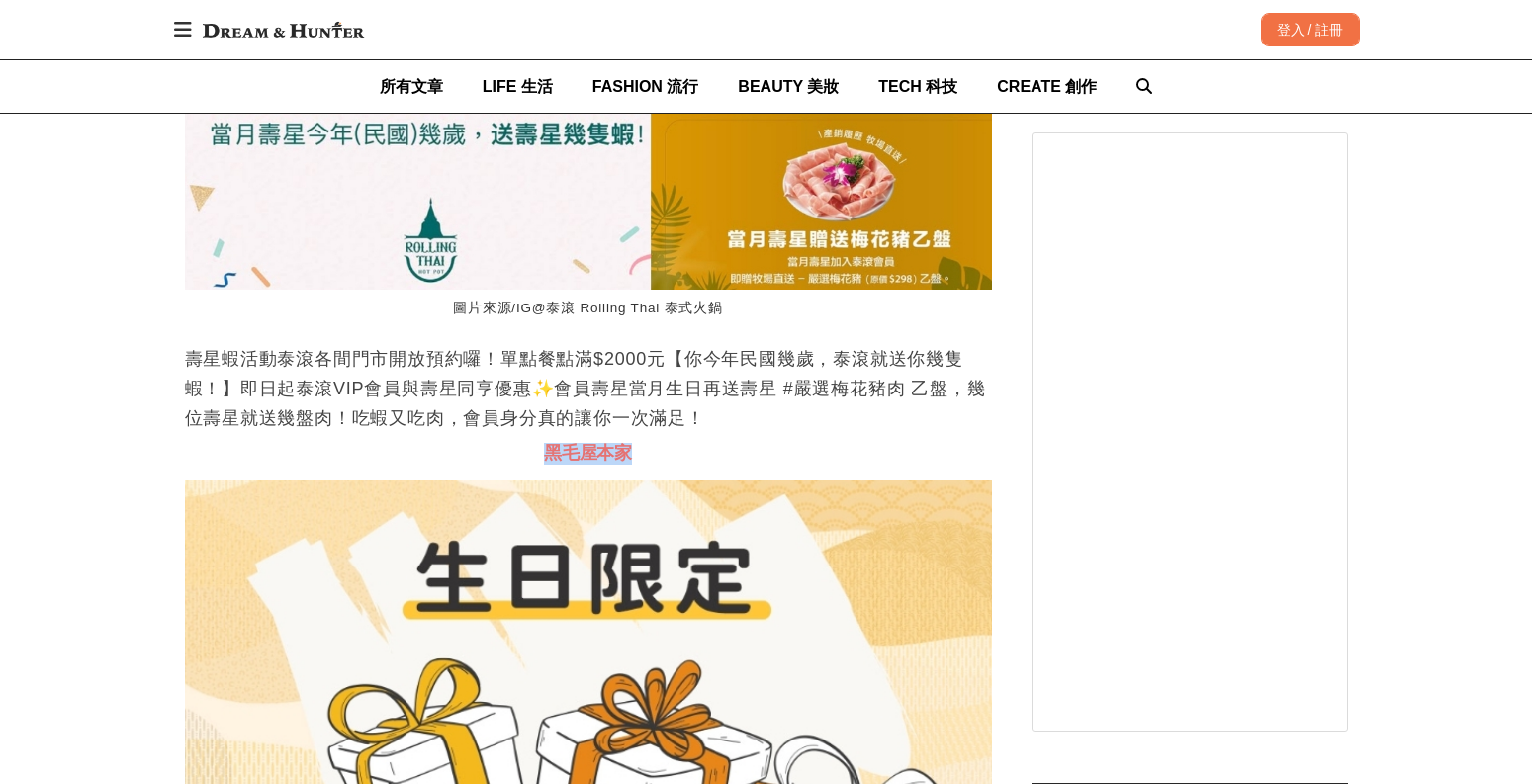
drag, startPoint x: 539, startPoint y: 452, endPoint x: 631, endPoint y: 455, distance: 92.0
click at [631, 455] on h3 "黑毛屋本家" at bounding box center [589, 454] width 807 height 22
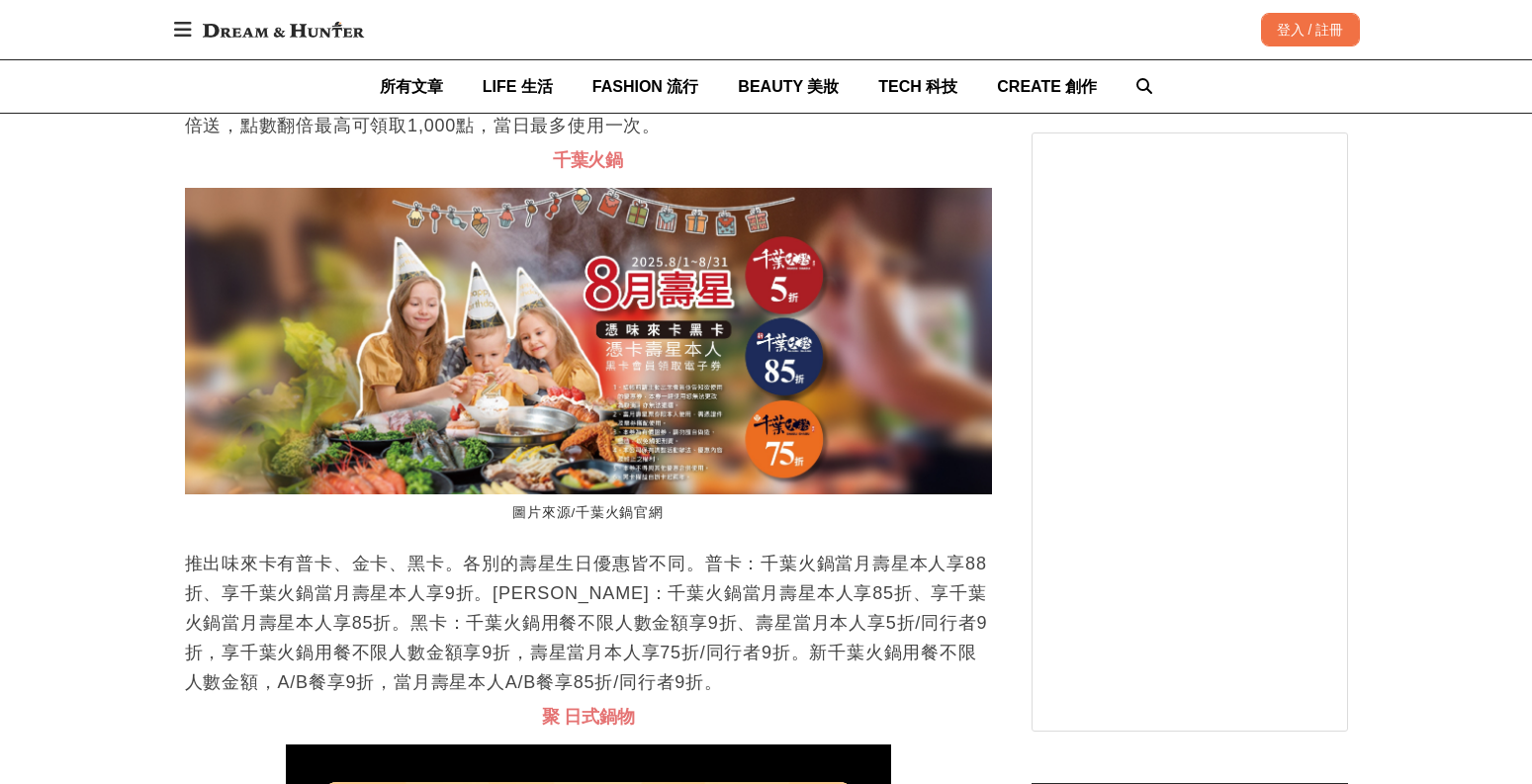
scroll to position [0, 1615]
drag, startPoint x: 554, startPoint y: 162, endPoint x: 674, endPoint y: 163, distance: 120.0
click at [674, 163] on h3 "千葉火鍋" at bounding box center [589, 161] width 807 height 22
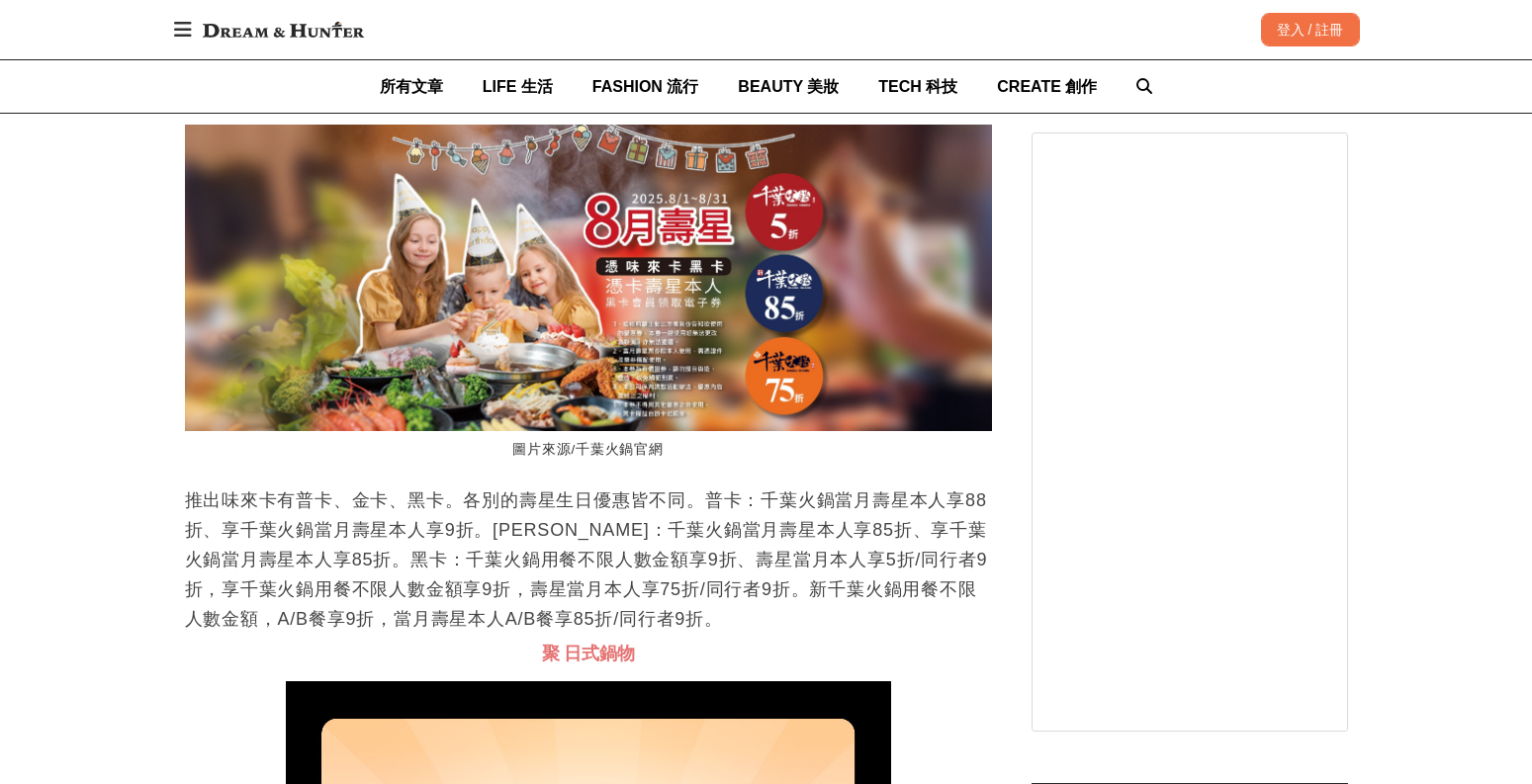
scroll to position [0, 2422]
click at [493, 530] on p "推出味來卡有普卡、金卡、黑卡。各別的壽星生日優惠皆不同。普卡：千葉火鍋當月壽星本人享88折、享千葉火鍋當月壽星本人享9折。[PERSON_NAME]：千葉火鍋…" at bounding box center [589, 559] width 807 height 148
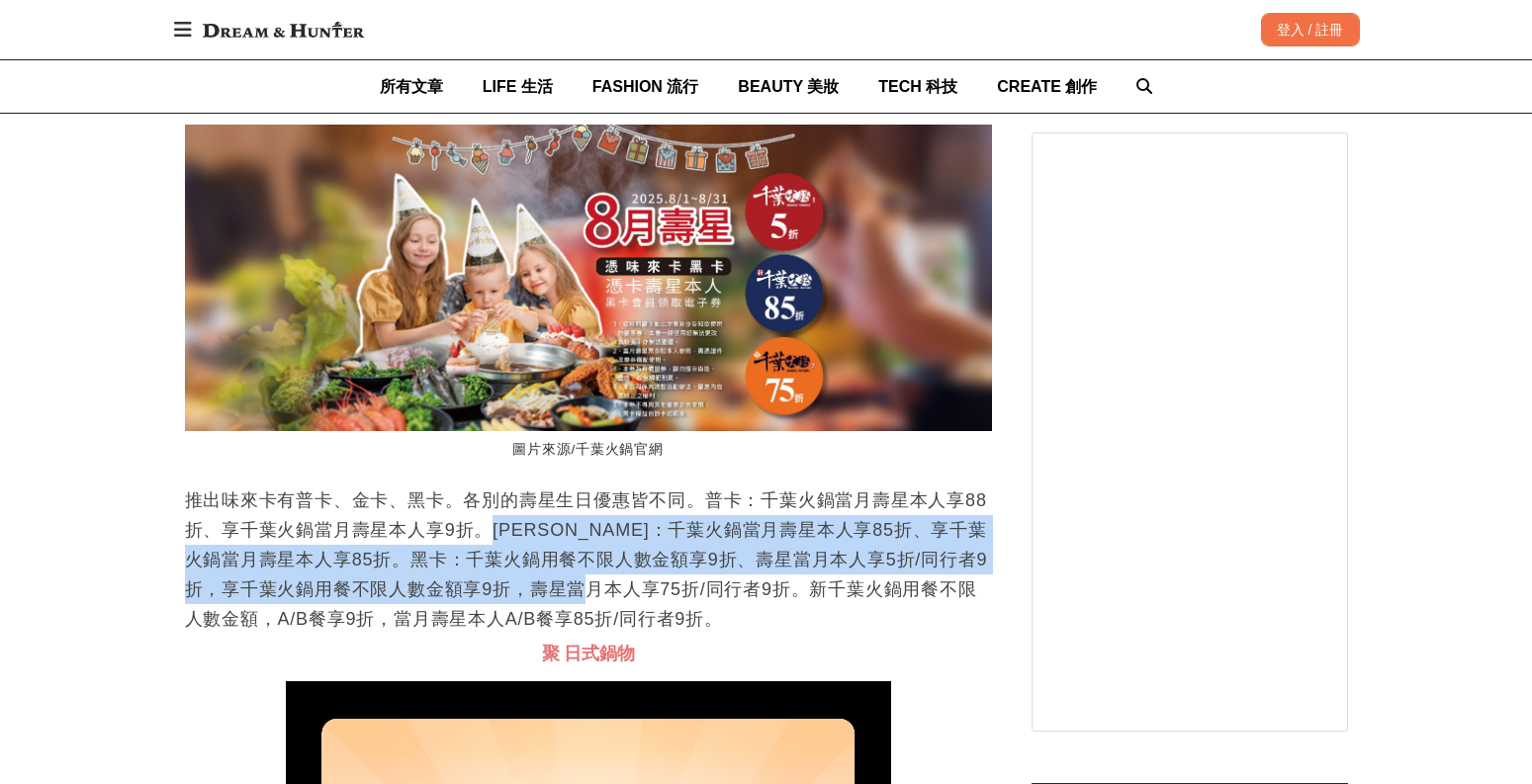
scroll to position [0, 807]
drag, startPoint x: 493, startPoint y: 530, endPoint x: 671, endPoint y: 589, distance: 187.5
click at [671, 590] on p "推出味來卡有普卡、金卡、黑卡。各別的壽星生日優惠皆不同。普卡：千葉火鍋當月壽星本人享88折、享千葉火鍋當月壽星本人享9折。[PERSON_NAME]：千葉火鍋…" at bounding box center [589, 559] width 807 height 148
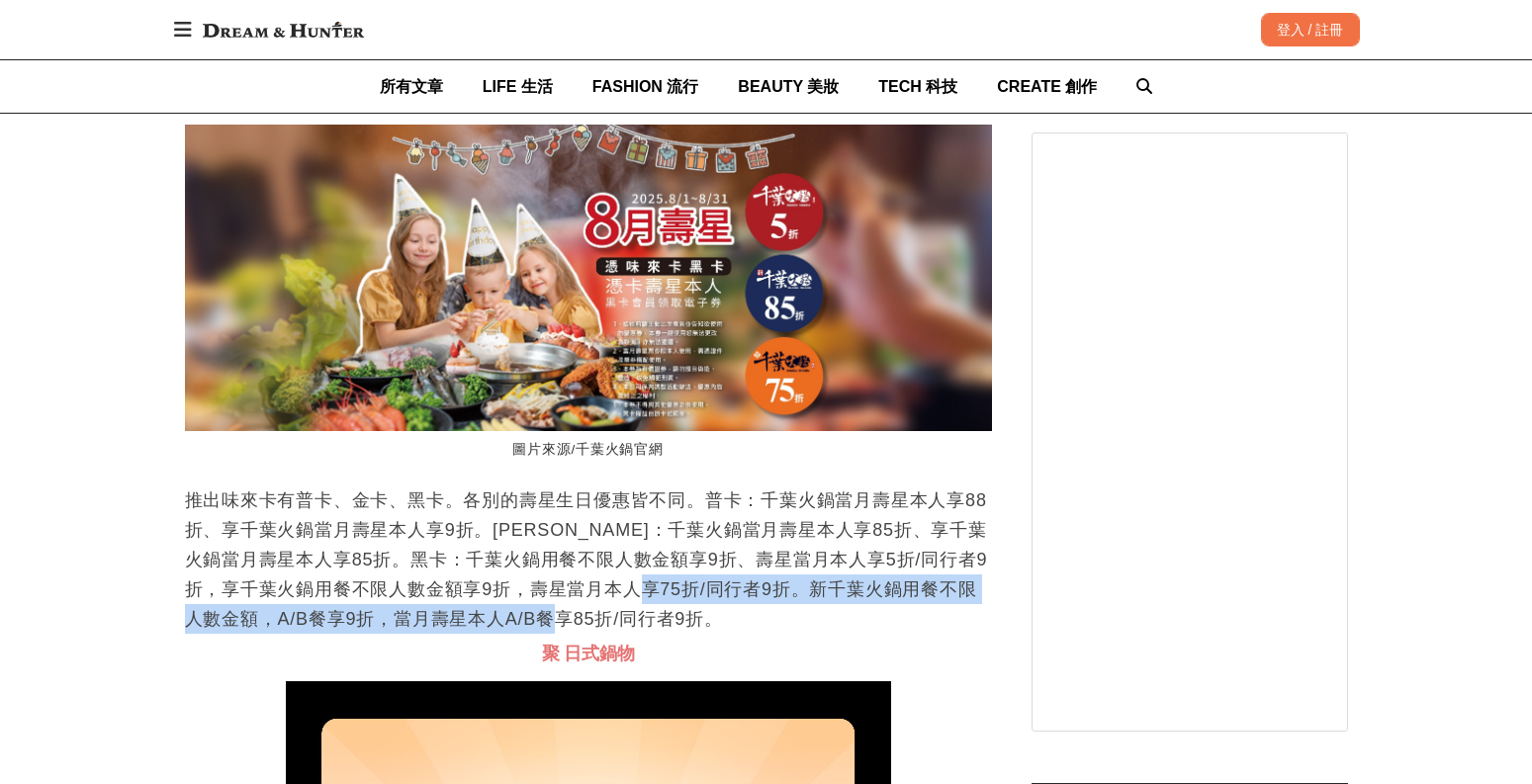
drag, startPoint x: 694, startPoint y: 590, endPoint x: 702, endPoint y: 613, distance: 24.4
click at [702, 613] on p "推出味來卡有普卡、金卡、黑卡。各別的壽星生日優惠皆不同。普卡：千葉火鍋當月壽星本人享88折、享千葉火鍋當月壽星本人享9折。[PERSON_NAME]：千葉火鍋…" at bounding box center [589, 559] width 807 height 148
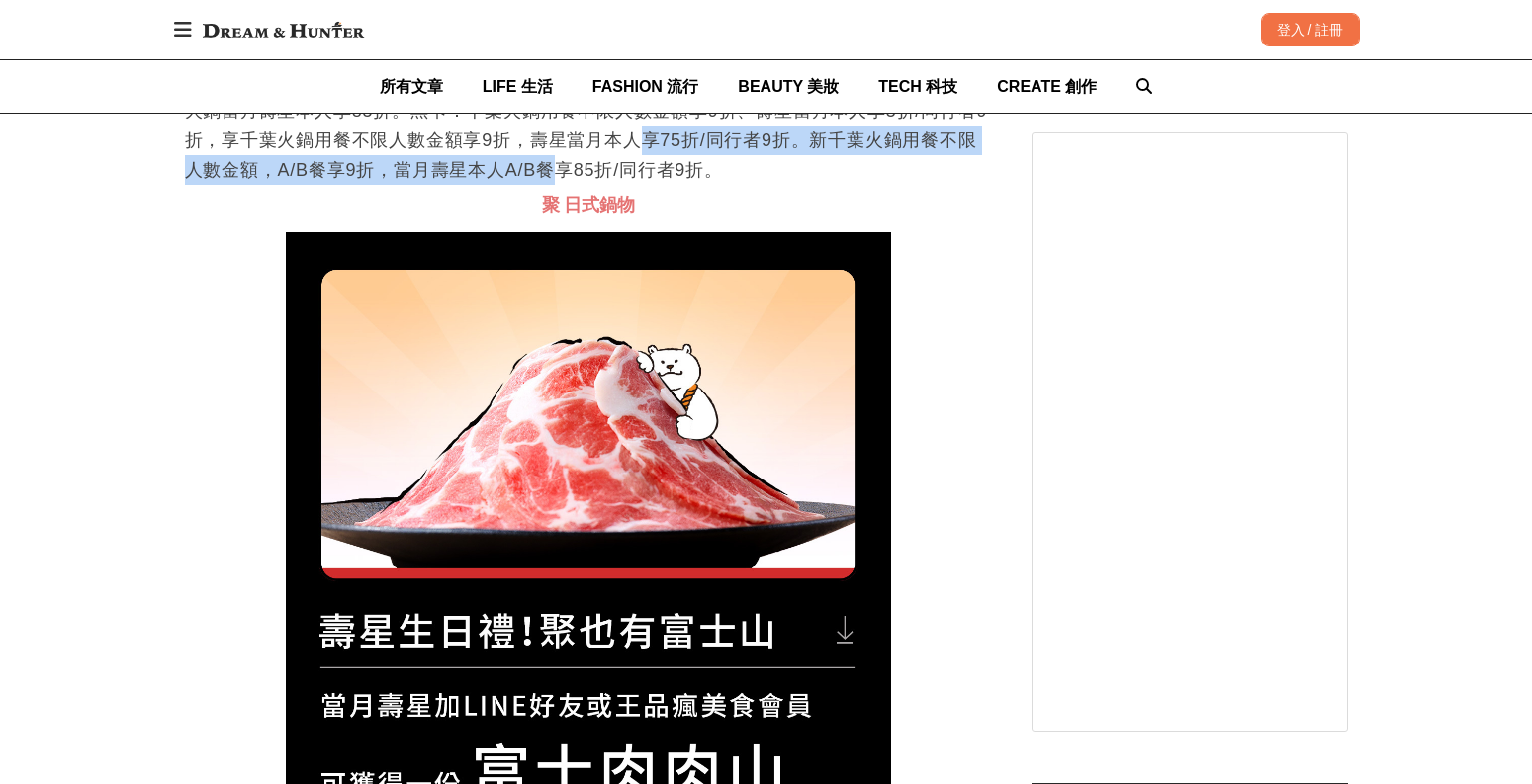
scroll to position [12602, 0]
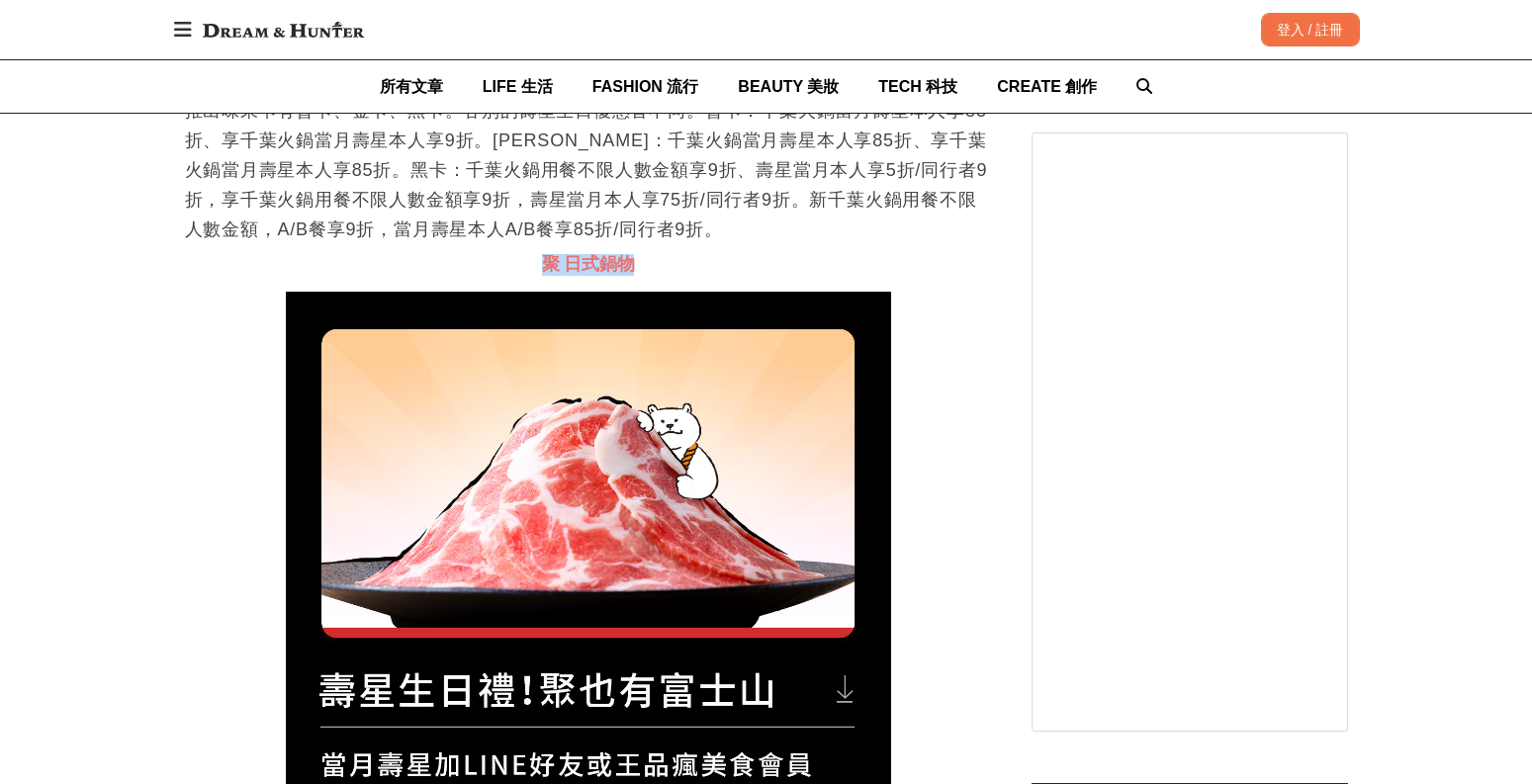
drag, startPoint x: 533, startPoint y: 266, endPoint x: 668, endPoint y: 270, distance: 135.1
click at [668, 270] on h3 "聚 日式鍋物" at bounding box center [589, 265] width 807 height 22
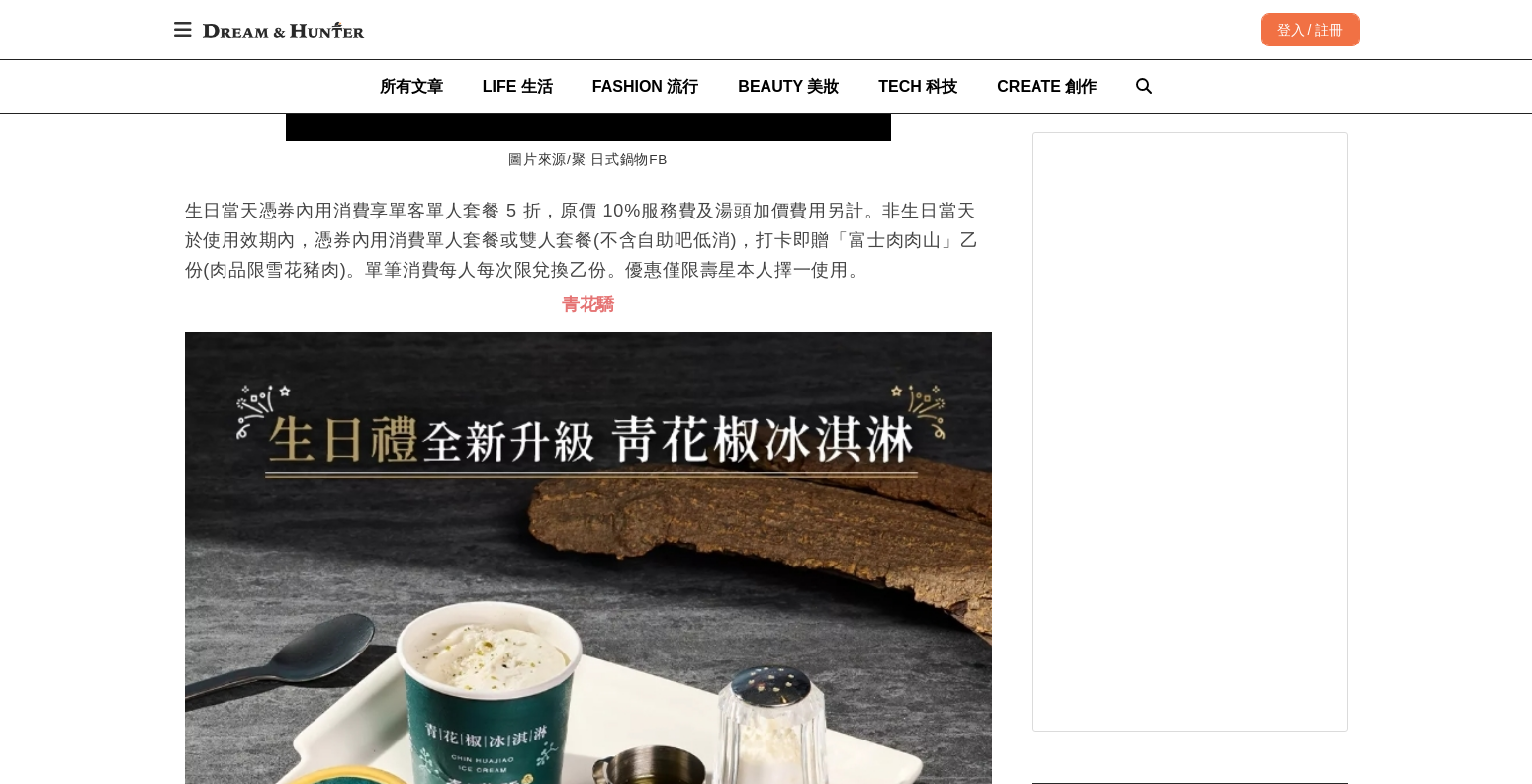
scroll to position [13329, 0]
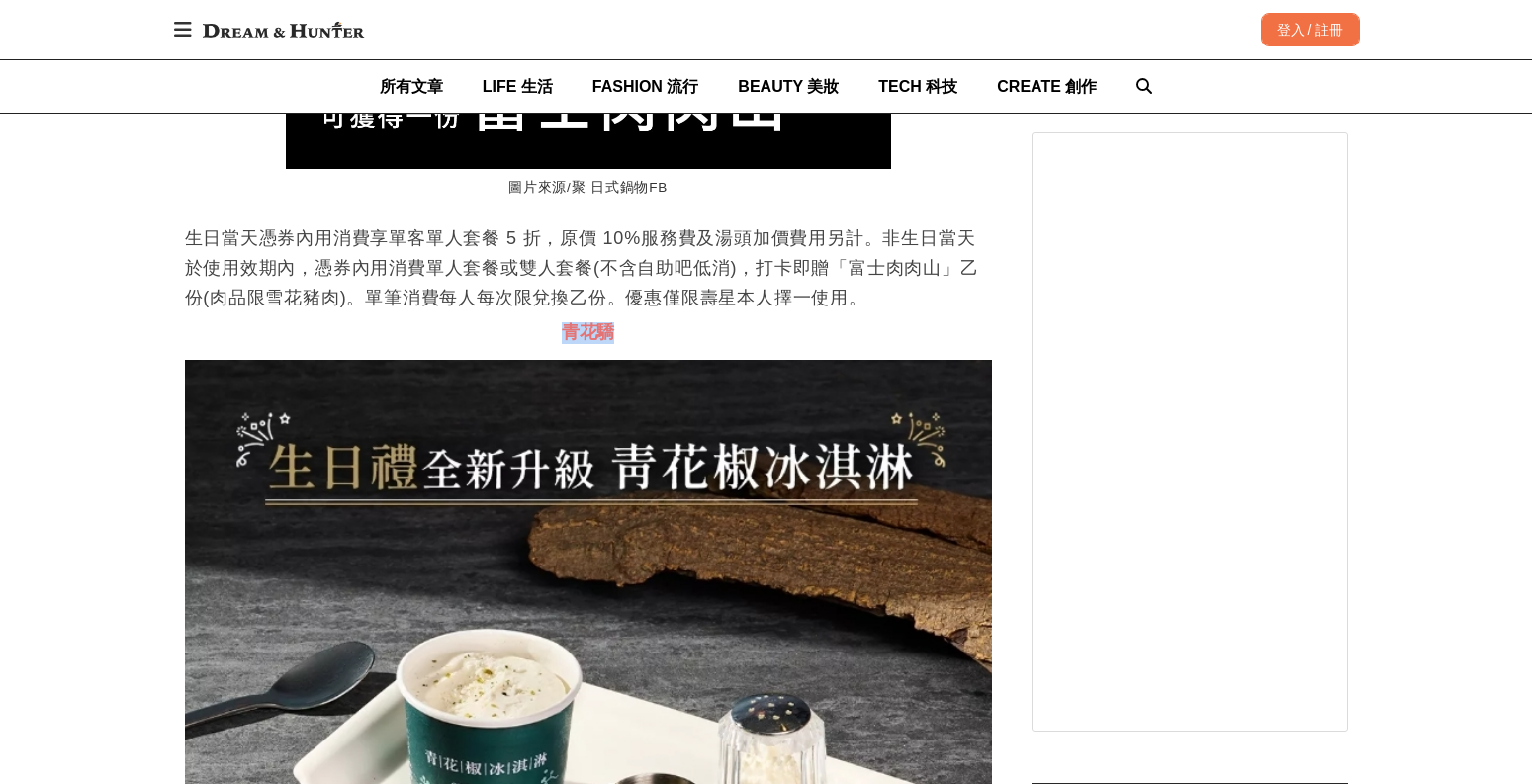
drag, startPoint x: 550, startPoint y: 333, endPoint x: 647, endPoint y: 333, distance: 97.0
click at [647, 333] on h3 "青花驕" at bounding box center [589, 334] width 807 height 22
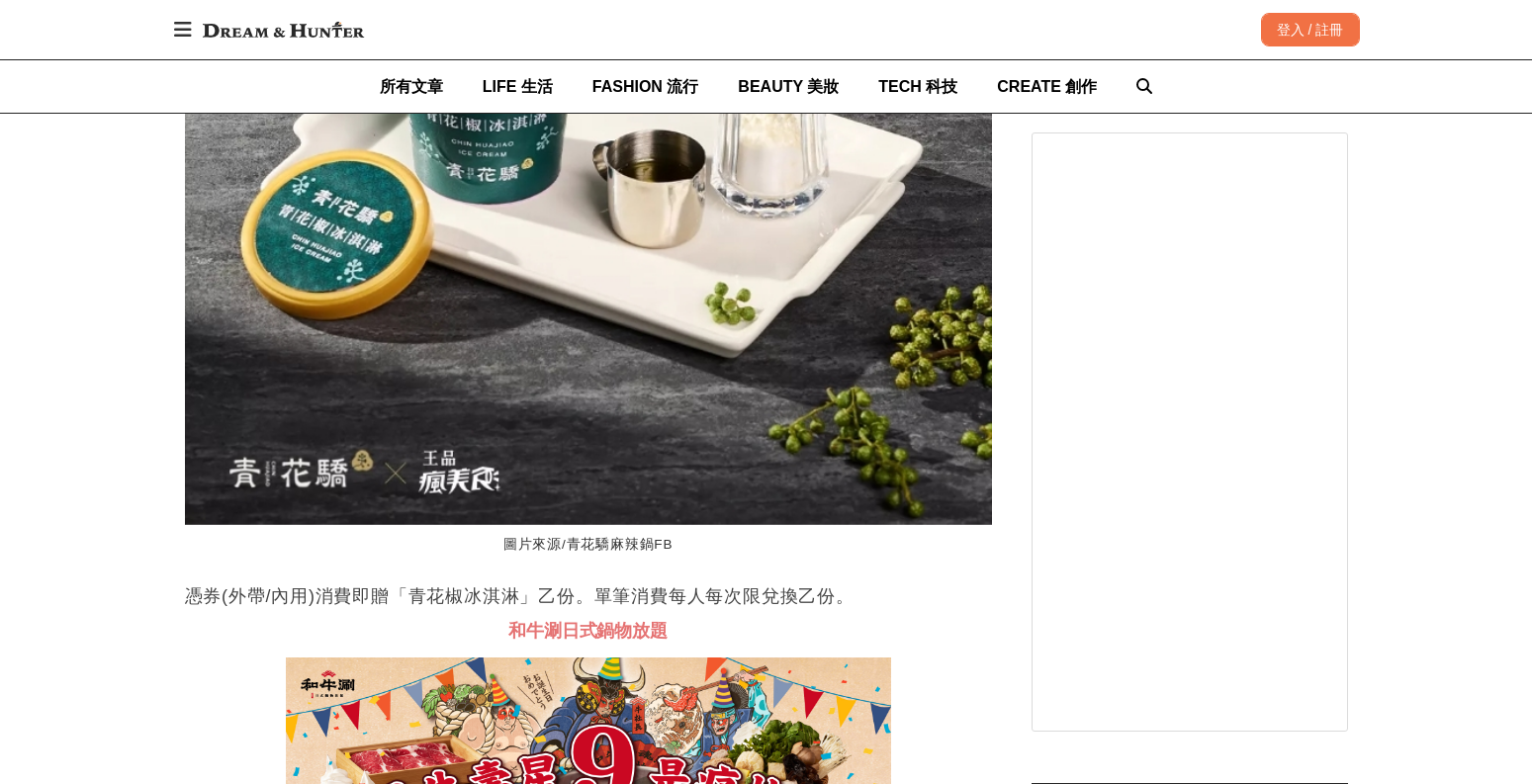
scroll to position [0, 390]
